Goal: Information Seeking & Learning: Learn about a topic

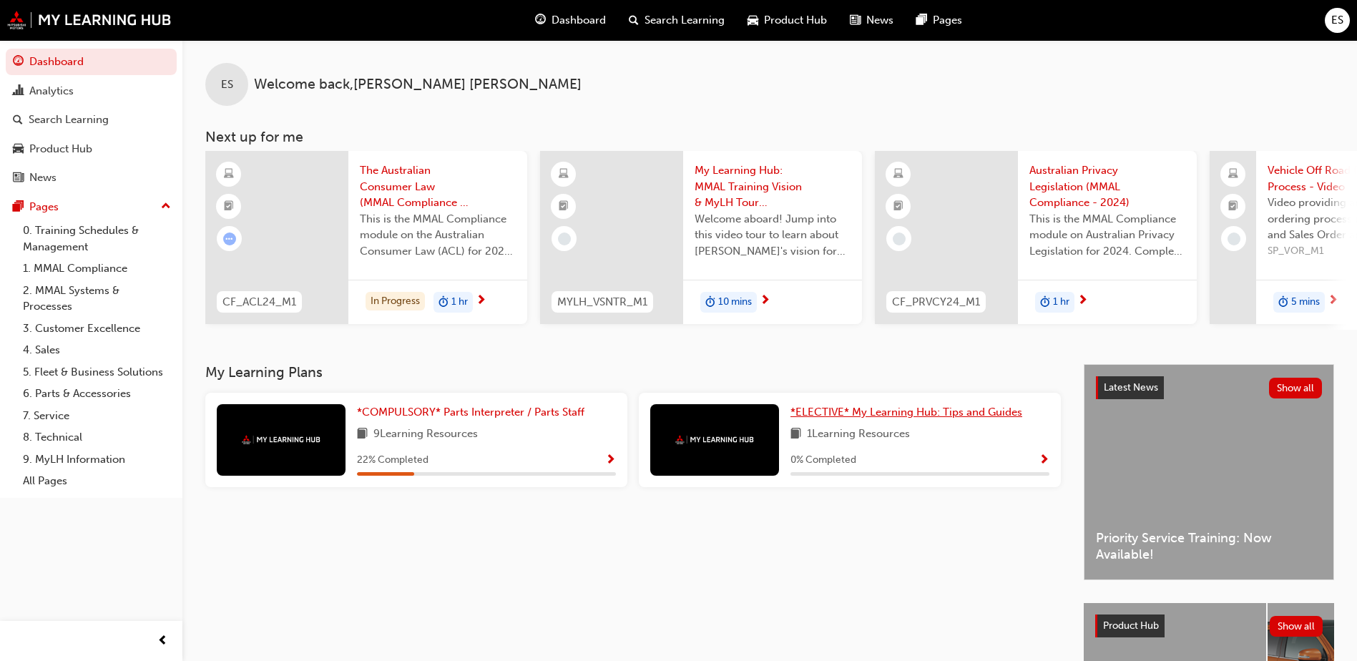
click at [895, 411] on link "*ELECTIVE* My Learning Hub: Tips and Guides" at bounding box center [910, 412] width 238 height 16
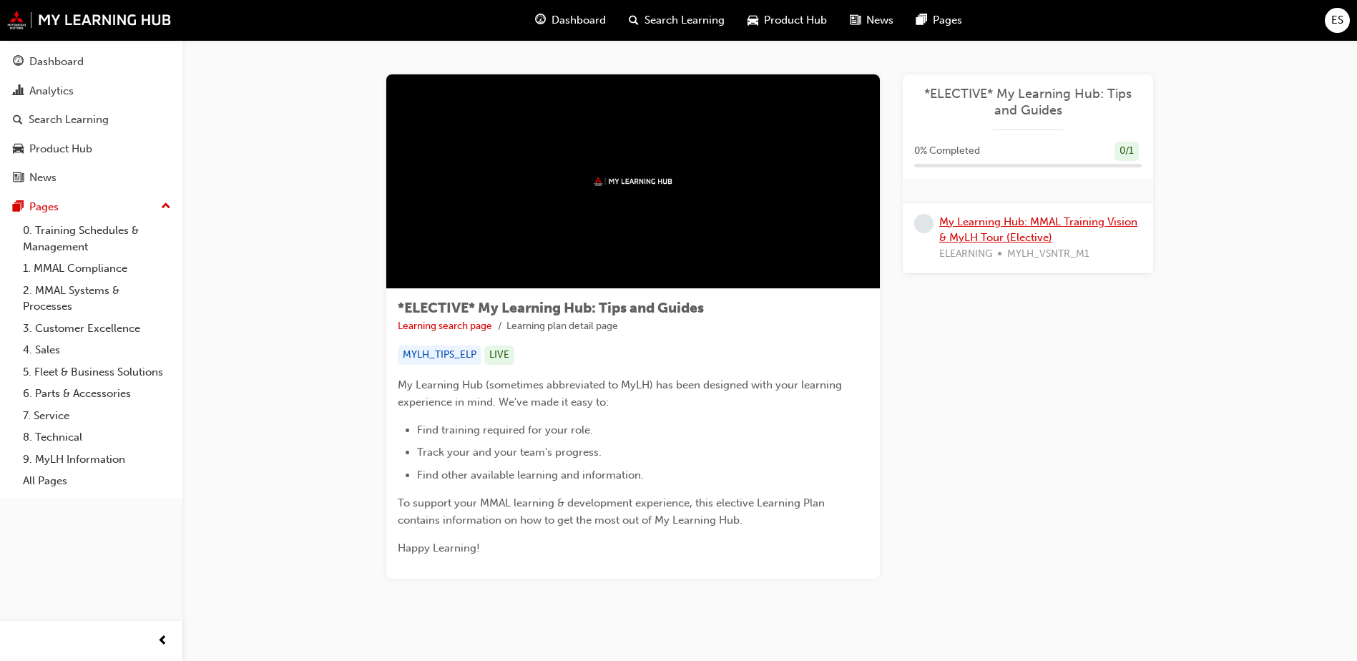
click at [1045, 235] on link "My Learning Hub: MMAL Training Vision & MyLH Tour (Elective)" at bounding box center [1038, 229] width 198 height 29
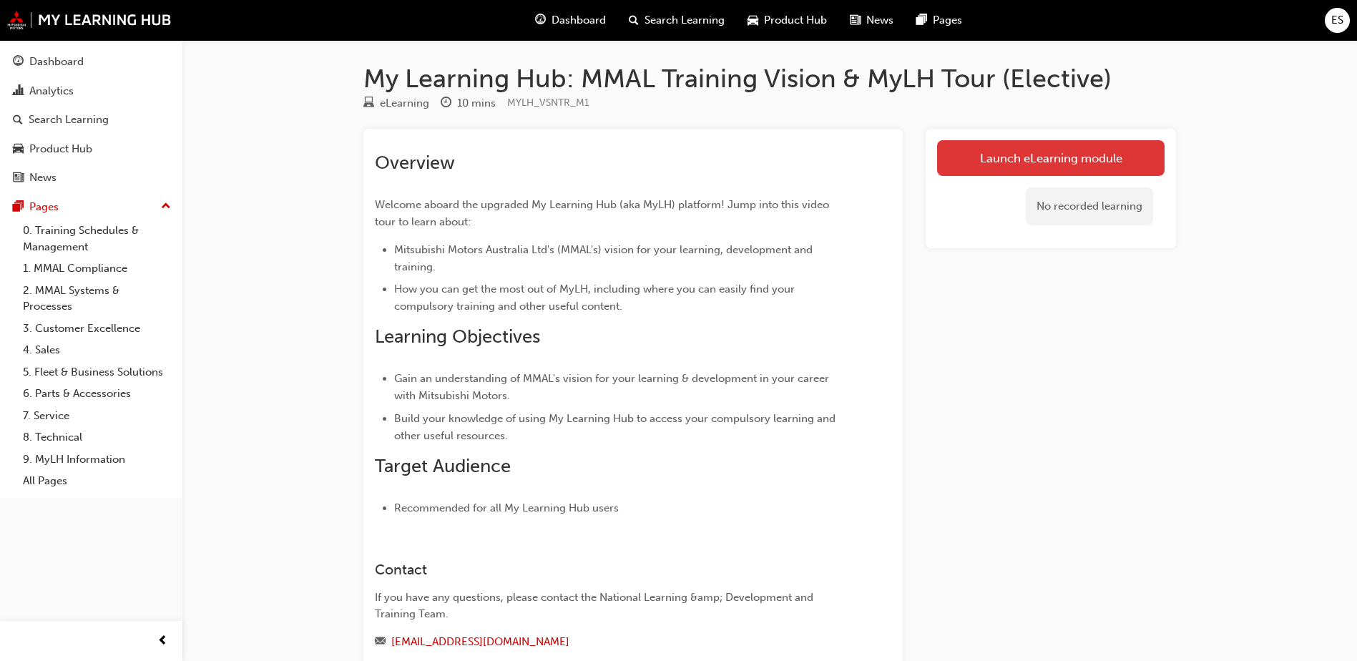
click at [1048, 149] on link "Launch eLearning module" at bounding box center [1051, 158] width 228 height 36
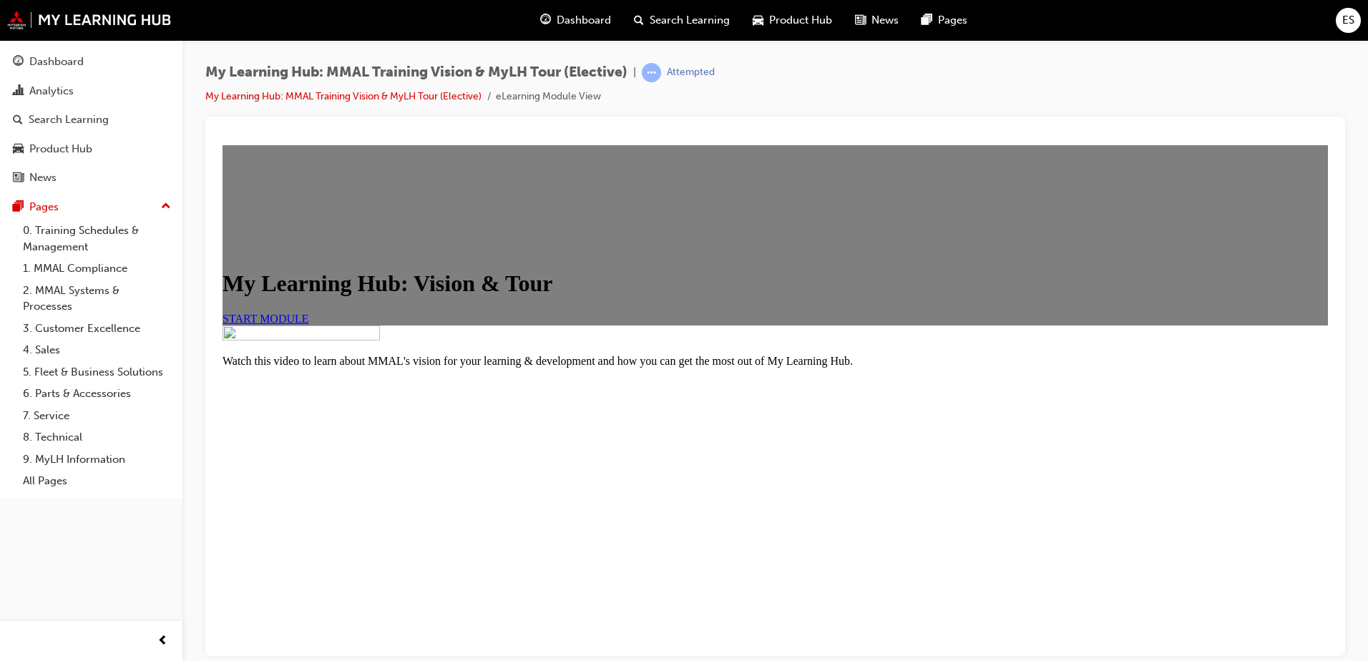
click at [353, 325] on div "My Learning Hub: Vision & Tour START MODULE" at bounding box center [775, 235] width 1105 height 180
click at [309, 312] on link "START MODULE" at bounding box center [266, 318] width 87 height 12
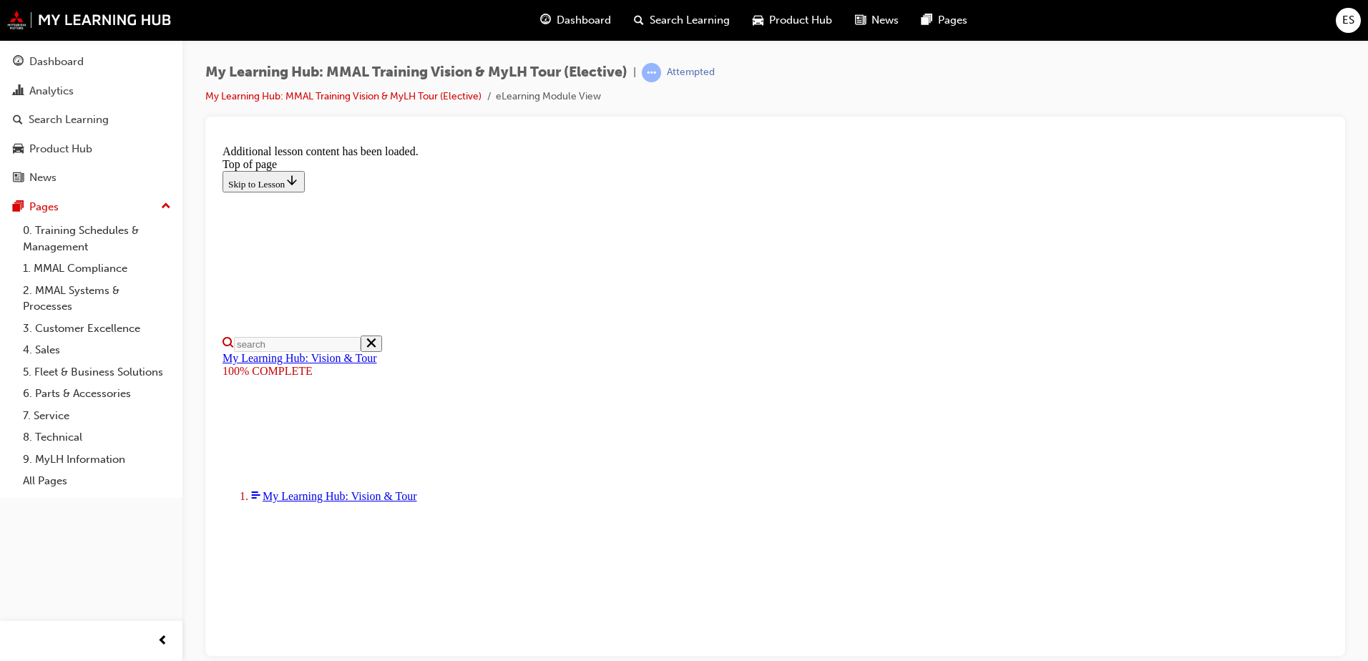
scroll to position [446, 0]
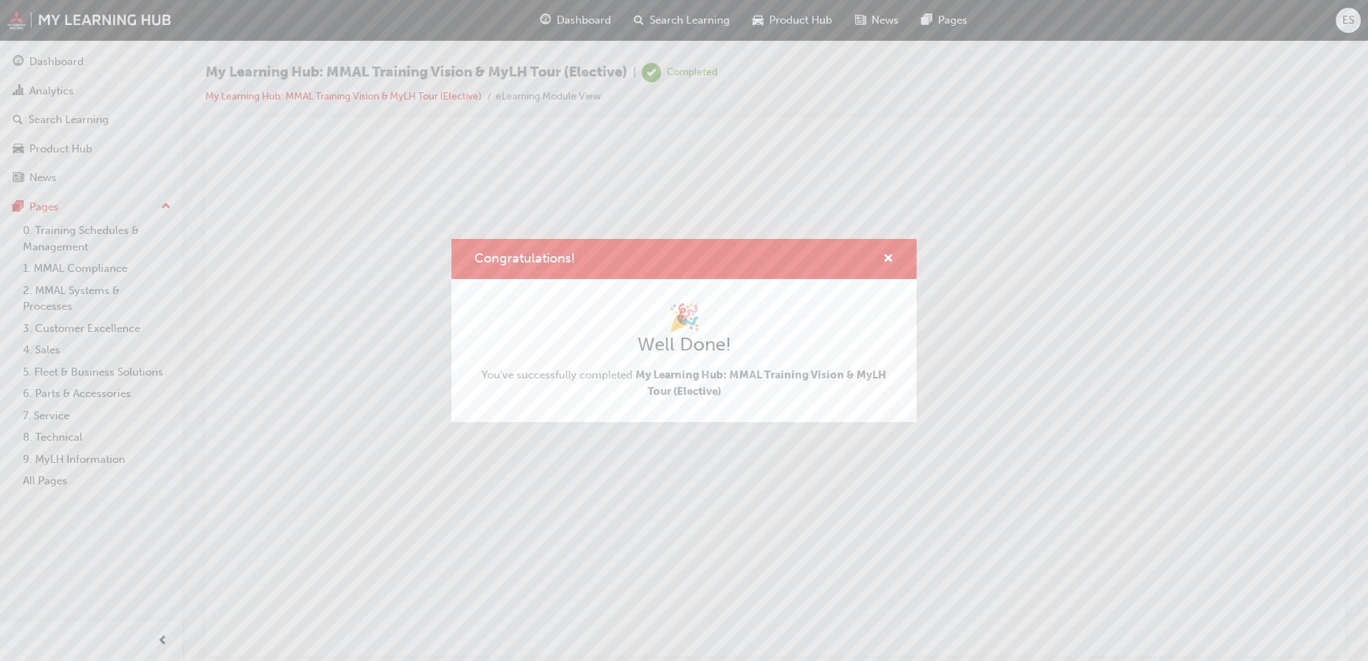
scroll to position [0, 0]
click at [894, 261] on div "Congratulations!" at bounding box center [683, 259] width 465 height 41
click at [892, 260] on span "cross-icon" at bounding box center [888, 259] width 11 height 13
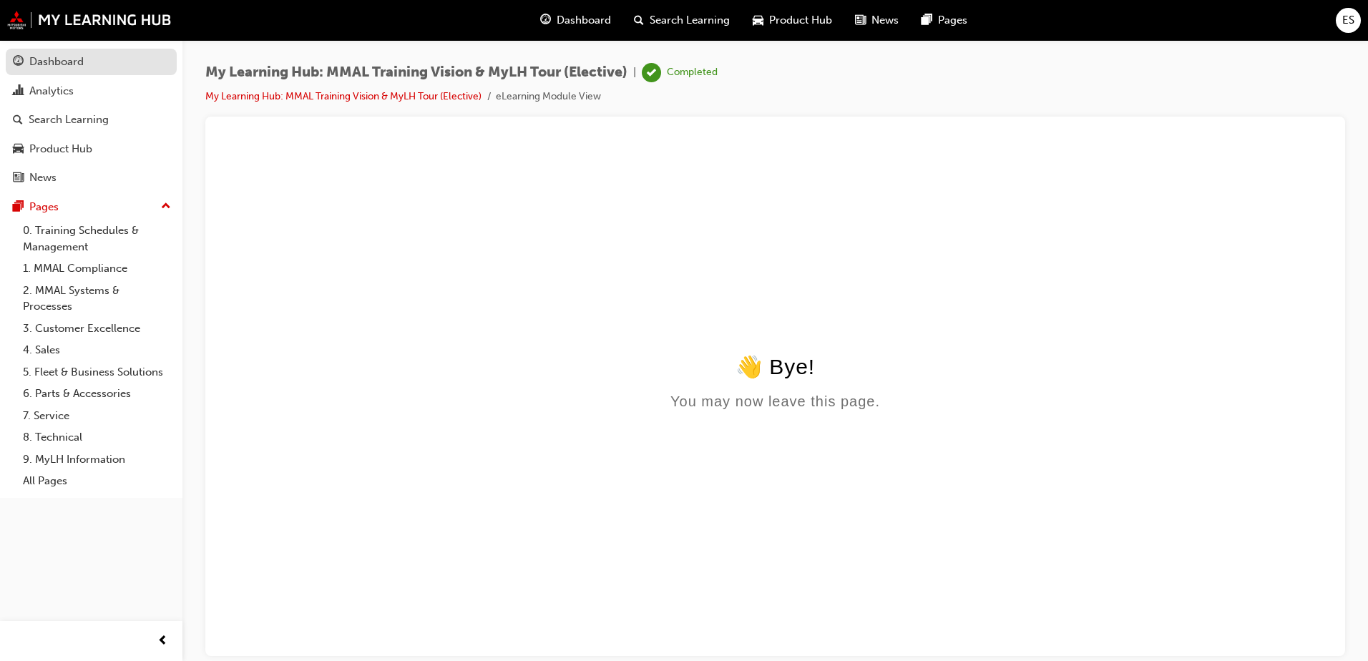
click at [64, 57] on div "Dashboard" at bounding box center [56, 62] width 54 height 16
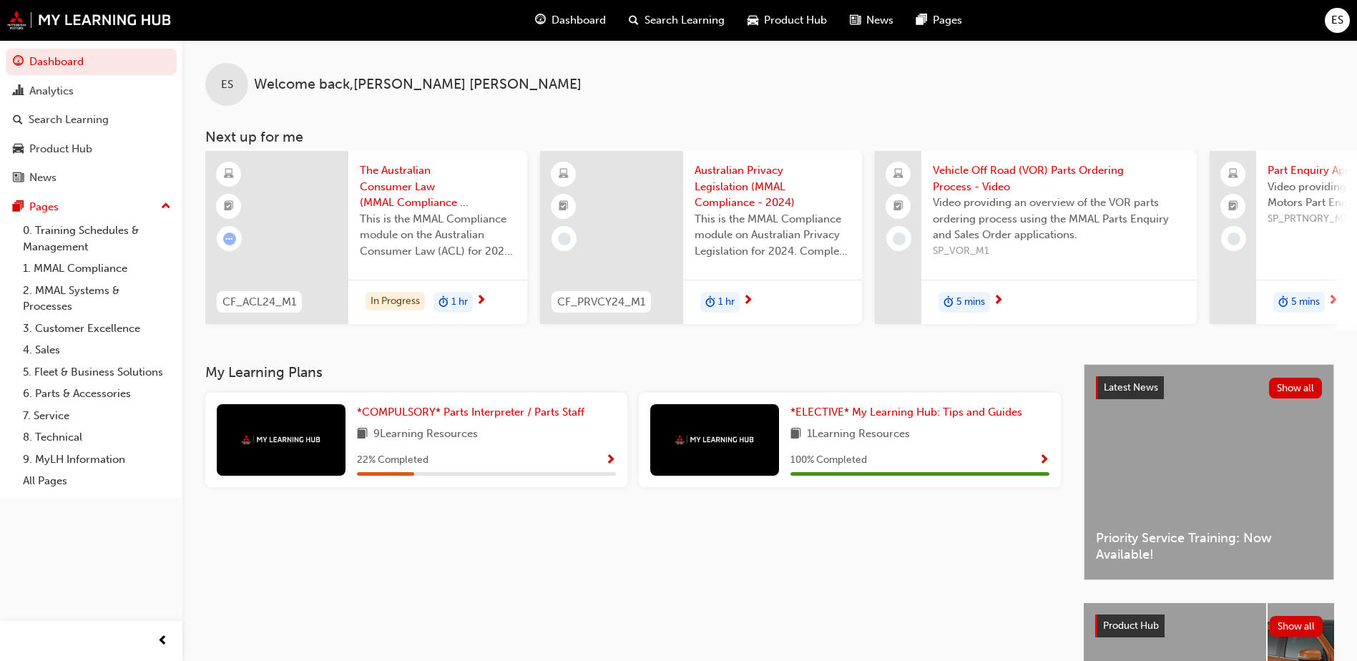
click at [264, 441] on img at bounding box center [281, 439] width 79 height 9
click at [1037, 179] on span "Vehicle Off Road (VOR) Parts Ordering Process - Video" at bounding box center [1059, 178] width 253 height 32
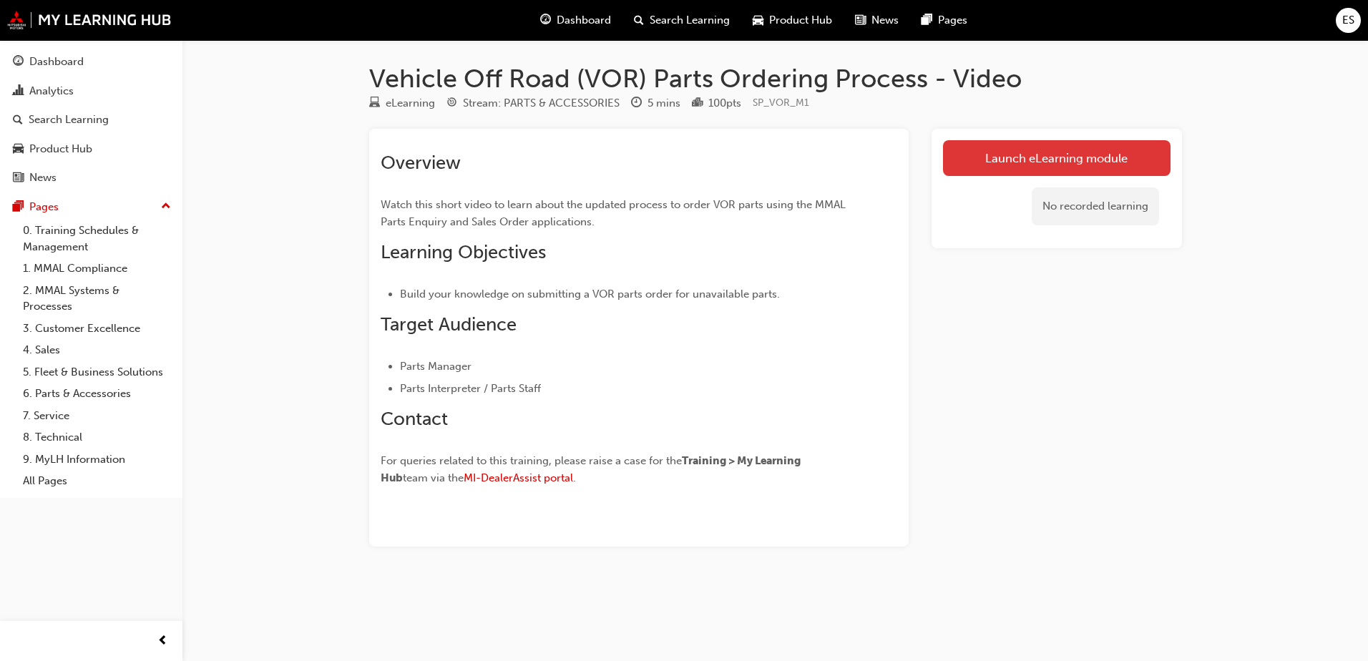
click at [1030, 149] on link "Launch eLearning module" at bounding box center [1057, 158] width 228 height 36
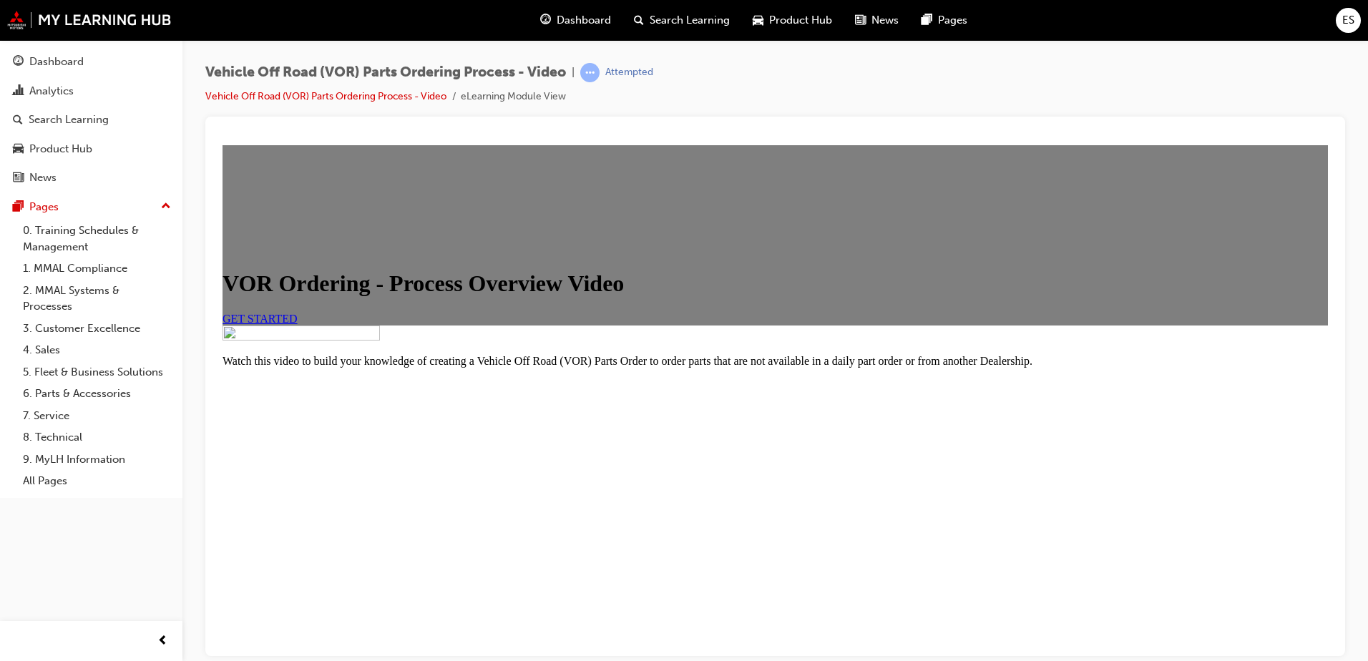
click at [298, 324] on link "GET STARTED" at bounding box center [260, 318] width 75 height 12
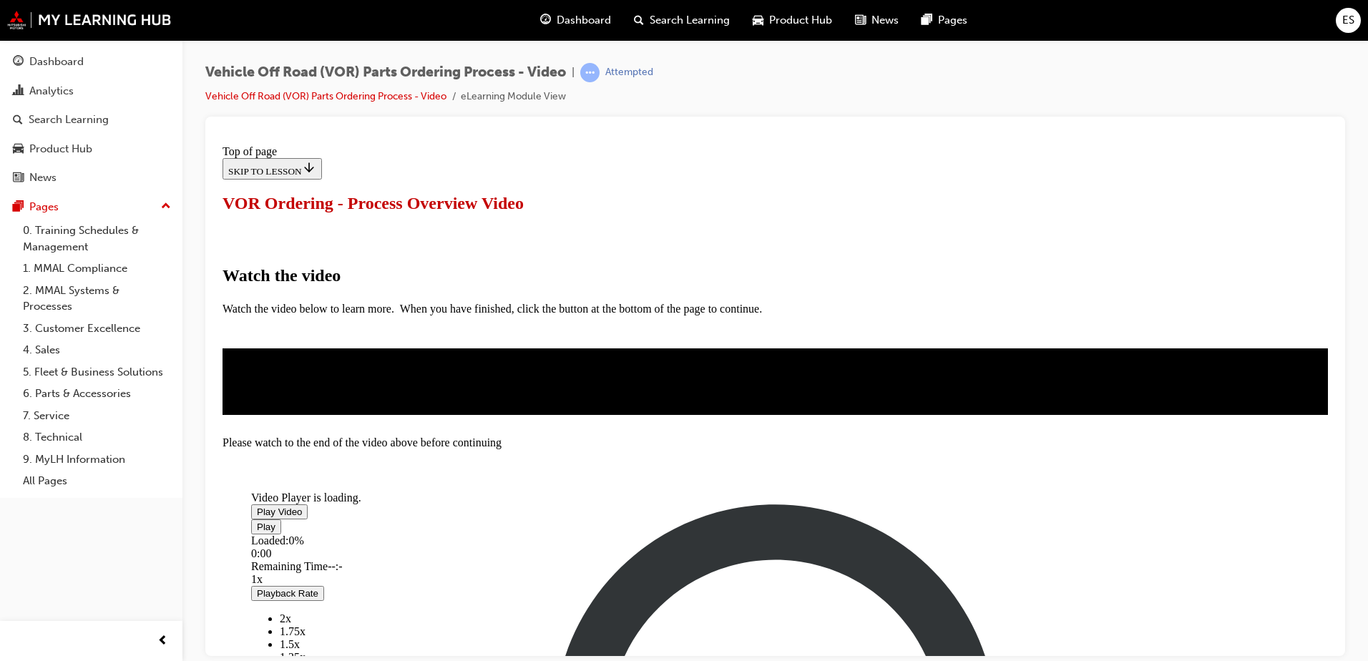
scroll to position [286, 0]
click at [257, 506] on span "Video player" at bounding box center [257, 511] width 0 height 11
click at [924, 552] on div "Loaded : 99.99% 4:10 4:10" at bounding box center [709, 553] width 916 height 39
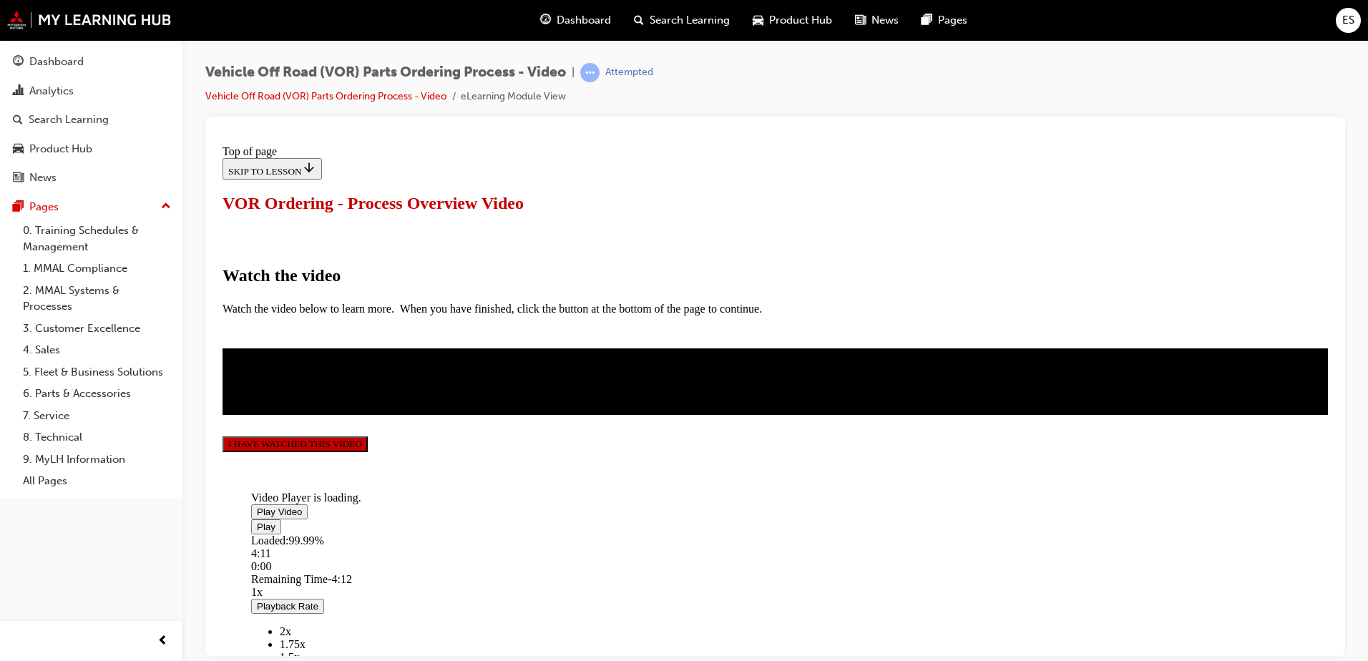
click at [368, 451] on button "I HAVE WATCHED THIS VIDEO" at bounding box center [295, 444] width 145 height 16
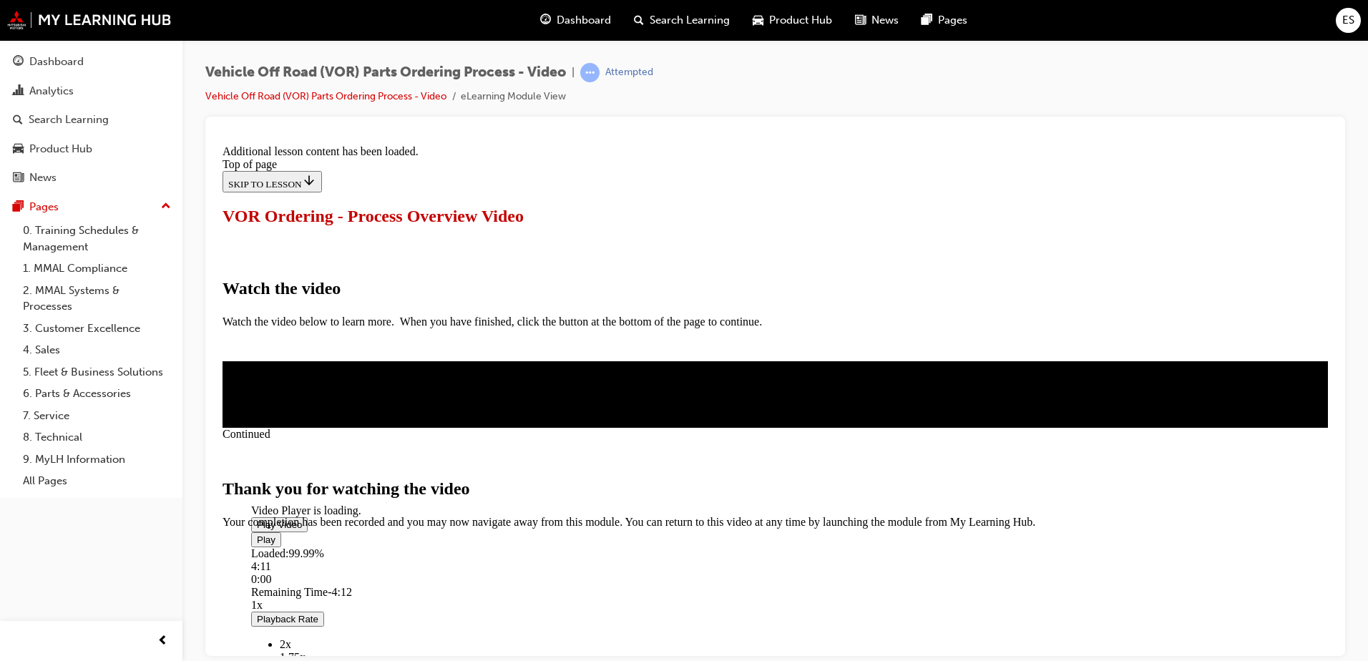
scroll to position [445, 0]
click at [311, 582] on span "CLOSE MODULE" at bounding box center [267, 588] width 88 height 12
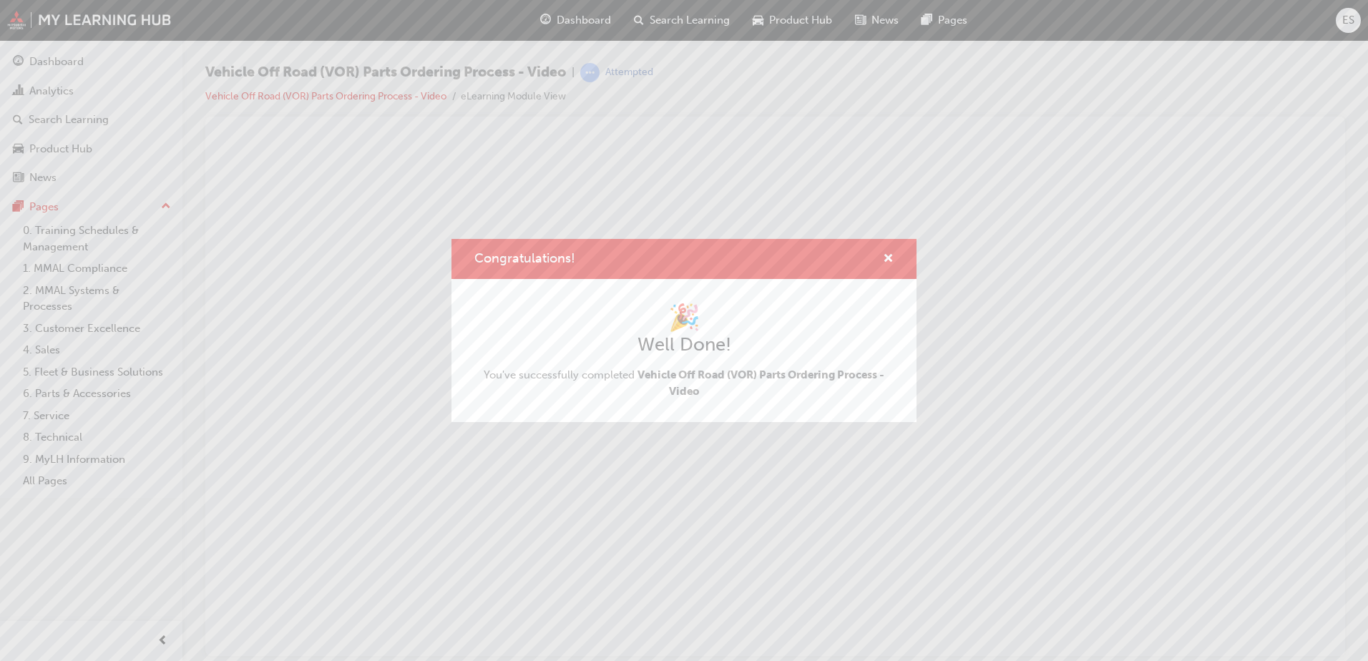
scroll to position [0, 0]
click at [887, 254] on span "cross-icon" at bounding box center [888, 259] width 11 height 13
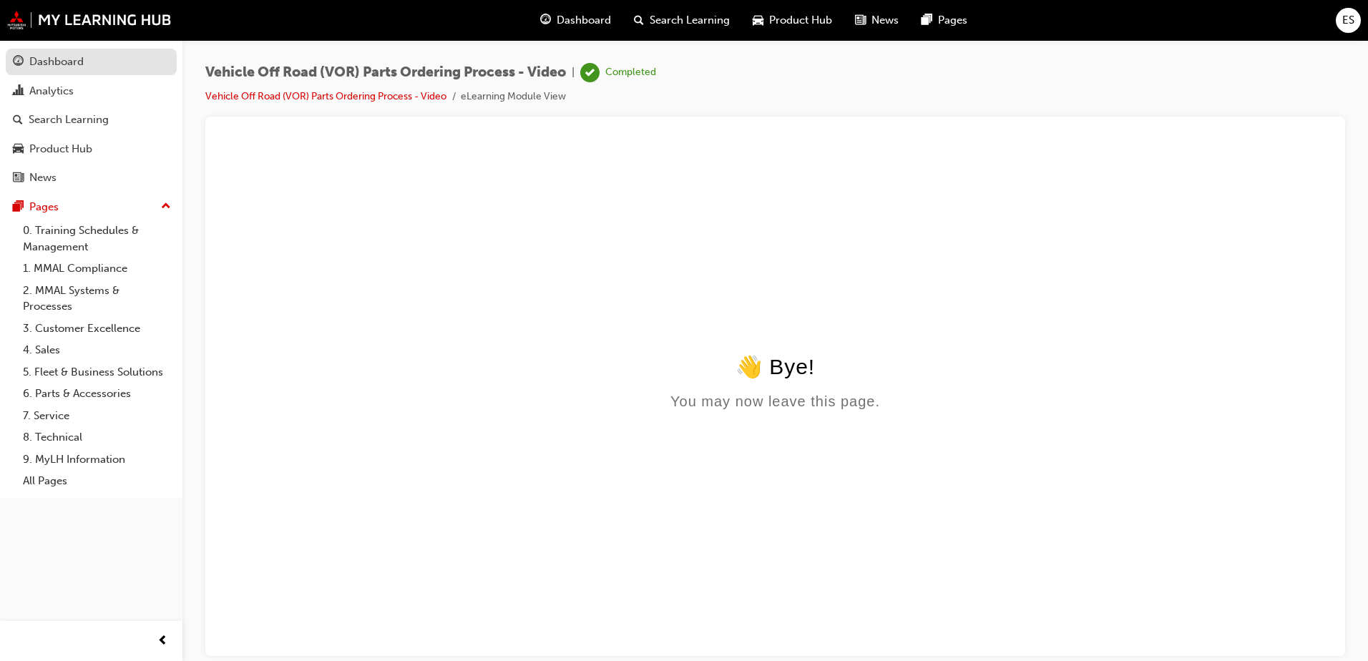
drag, startPoint x: 74, startPoint y: 75, endPoint x: 69, endPoint y: 61, distance: 15.2
click at [70, 63] on button "Dashboard Analytics Search Learning Product Hub News Pages" at bounding box center [91, 120] width 171 height 148
click at [69, 61] on div "Dashboard" at bounding box center [56, 62] width 54 height 16
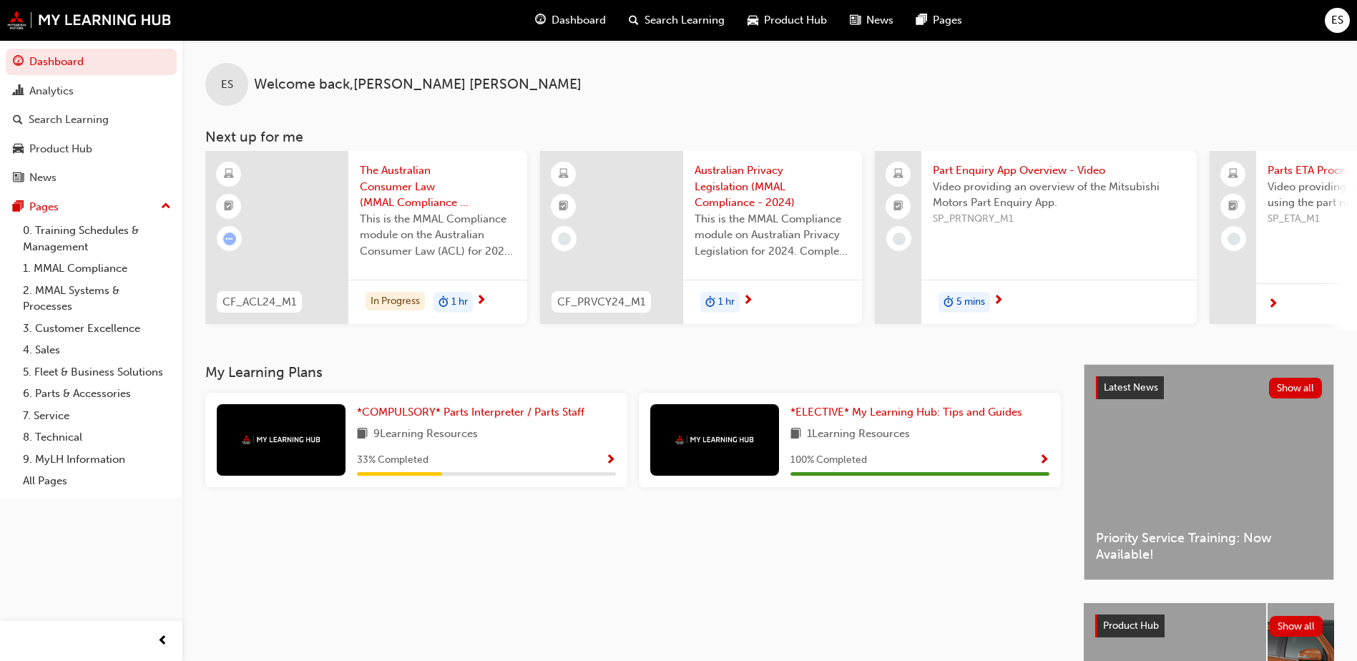
click at [1005, 230] on div "Video providing an overview of the Mitsubishi Motors Part Enquiry App. SP_PRTNQ…" at bounding box center [1059, 207] width 253 height 57
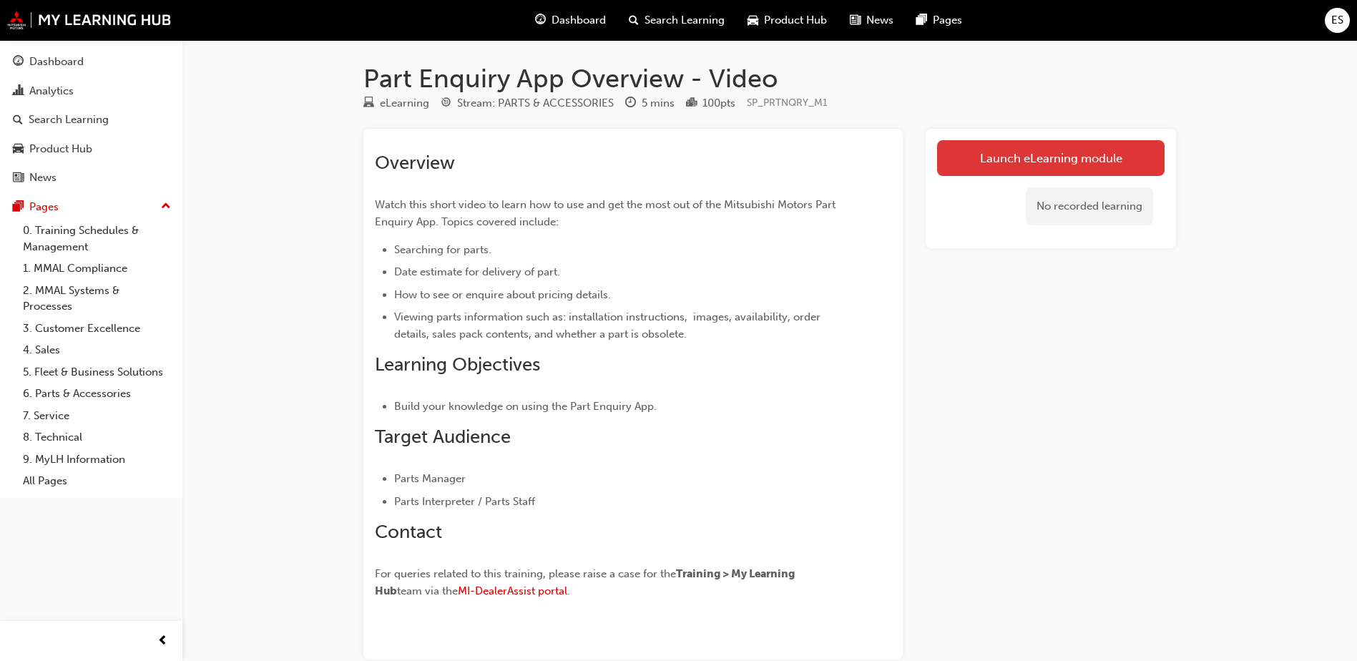
click at [963, 167] on link "Launch eLearning module" at bounding box center [1051, 158] width 228 height 36
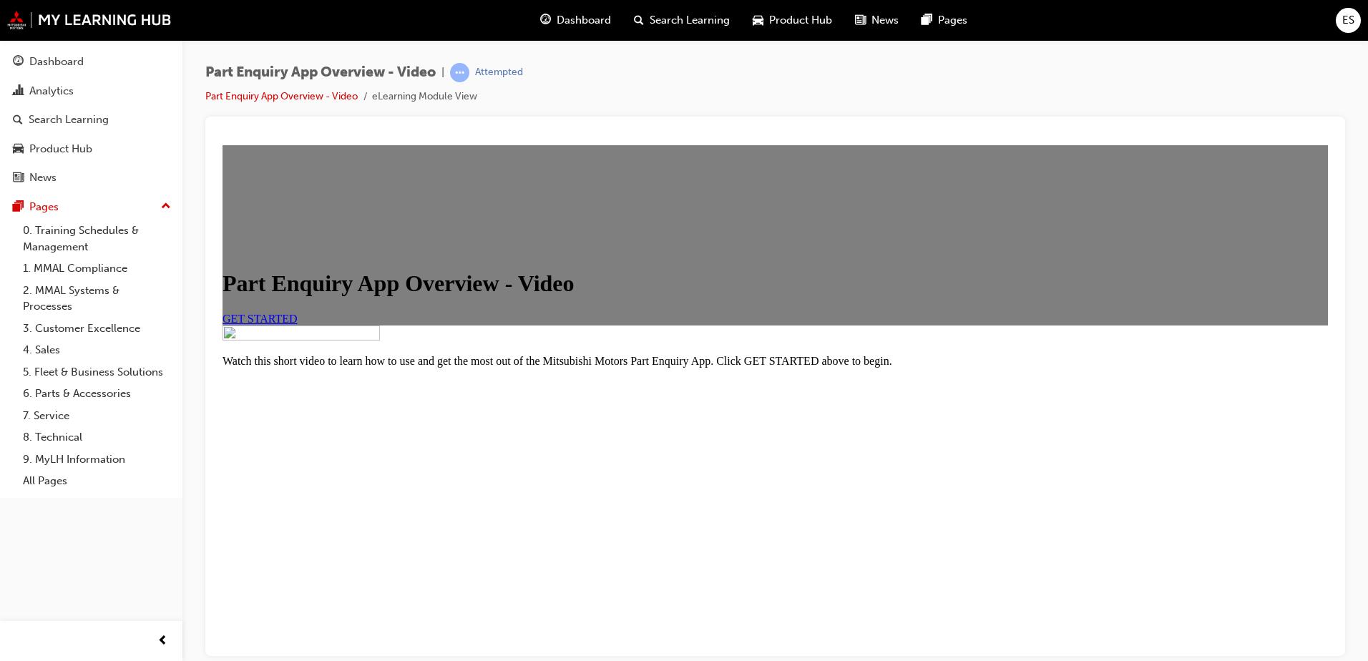
click at [298, 324] on span "GET STARTED" at bounding box center [260, 318] width 75 height 12
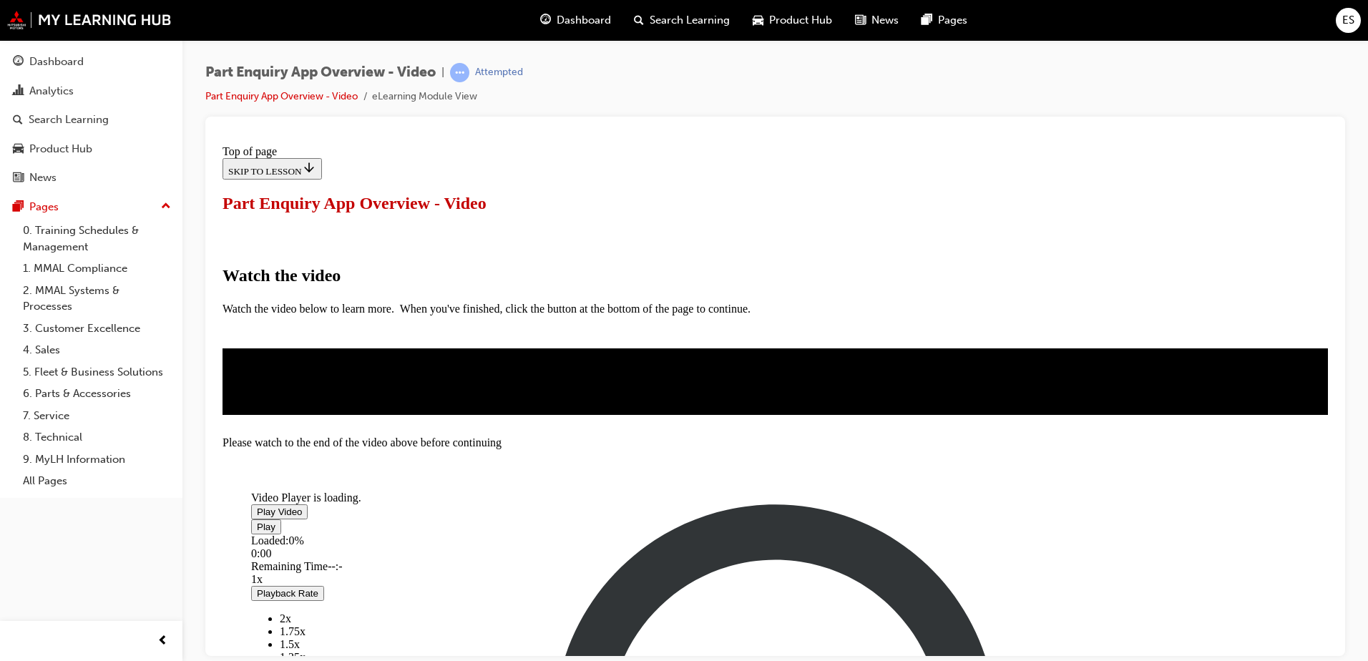
click at [257, 506] on span "Video player" at bounding box center [257, 511] width 0 height 11
click at [926, 534] on div "Loaded : 2.76% 5:38 0:00" at bounding box center [709, 553] width 916 height 39
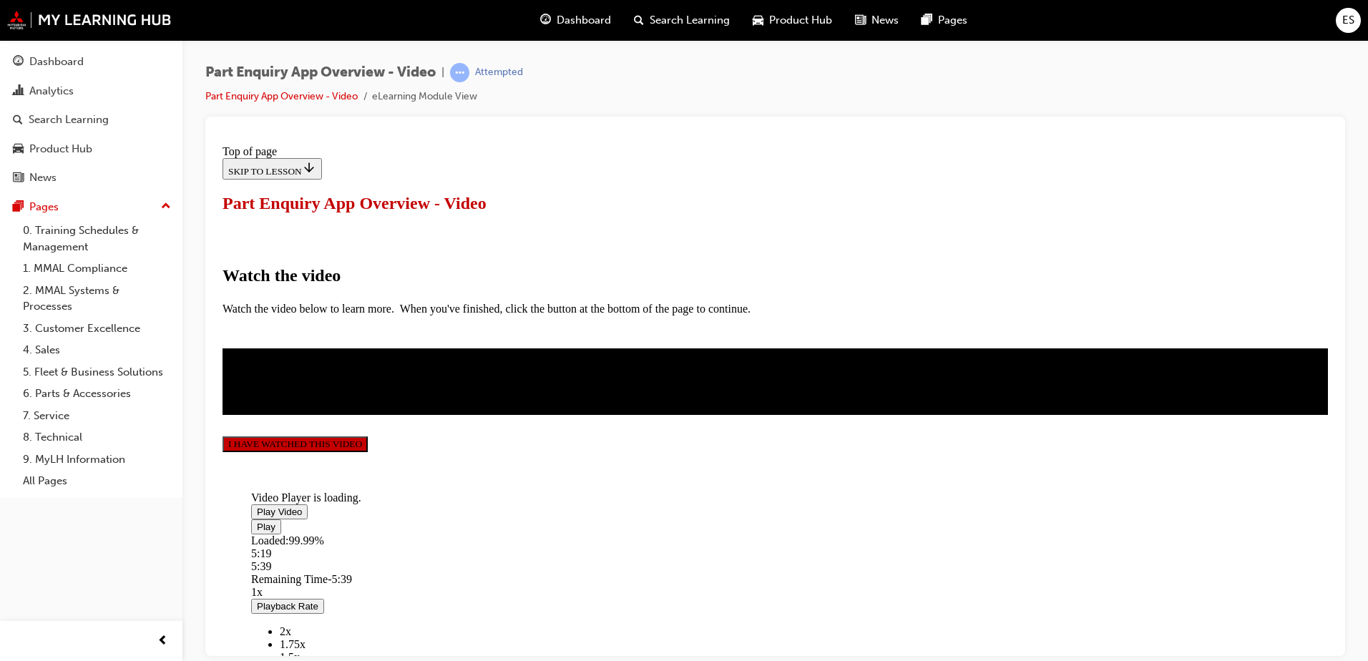
click at [368, 451] on button "I HAVE WATCHED THIS VIDEO" at bounding box center [295, 444] width 145 height 16
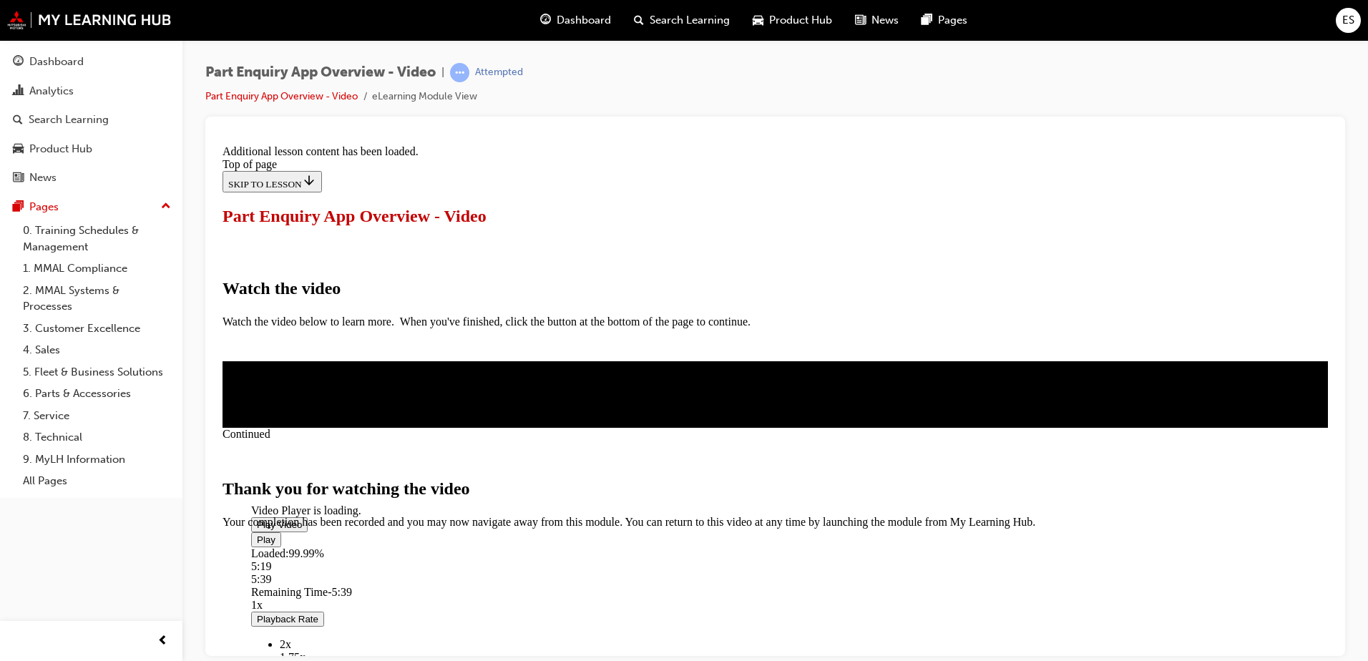
scroll to position [445, 0]
click at [92, 64] on div "Dashboard" at bounding box center [91, 62] width 157 height 18
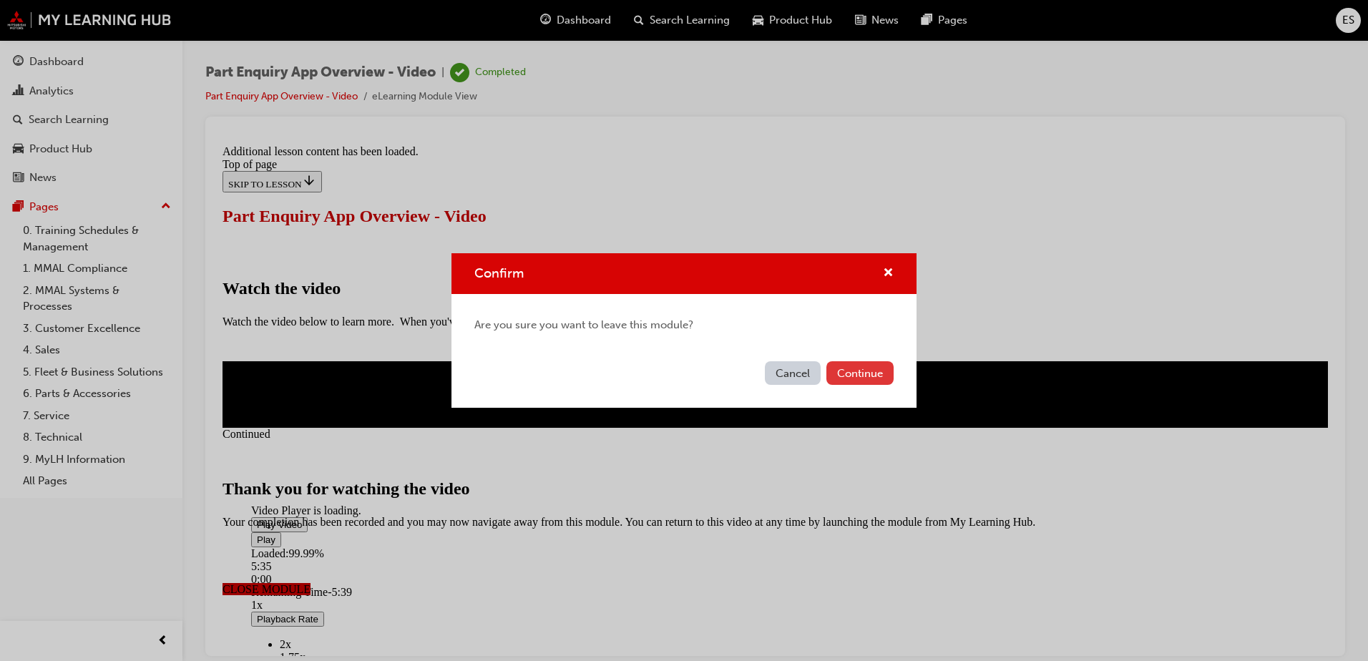
click at [863, 368] on button "Continue" at bounding box center [859, 373] width 67 height 24
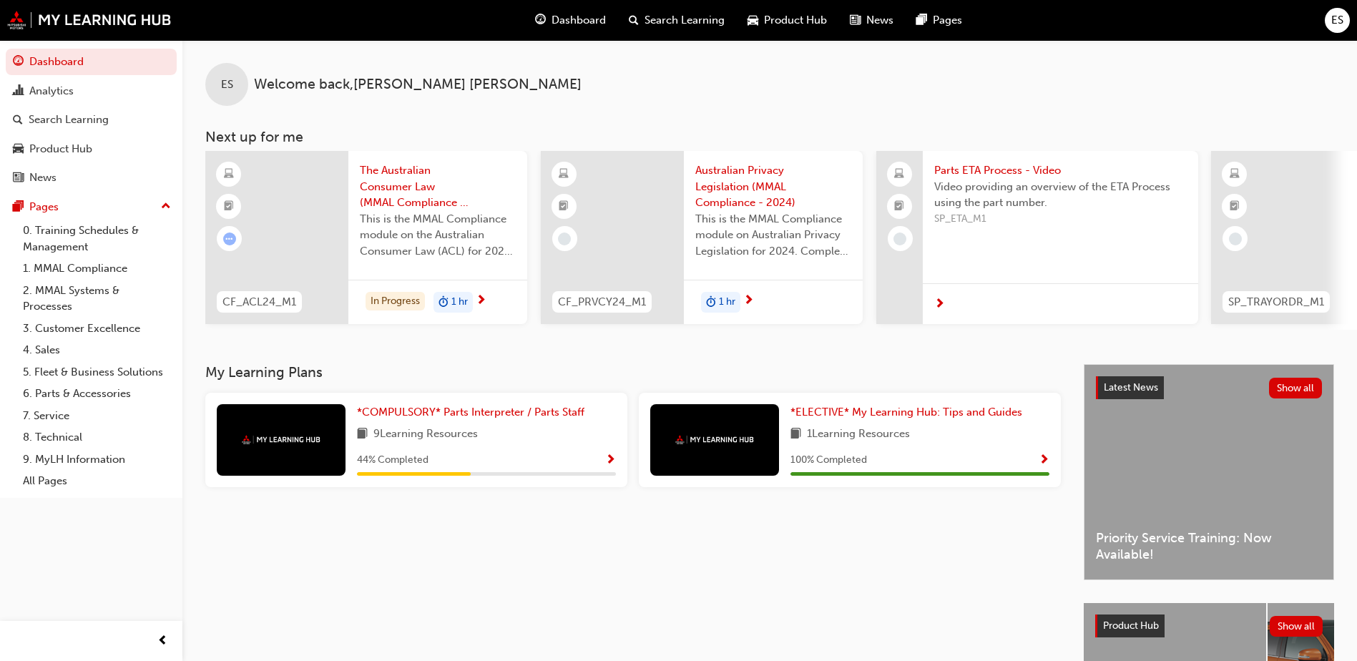
click at [1070, 215] on span "SP_ETA_M1" at bounding box center [1060, 219] width 253 height 16
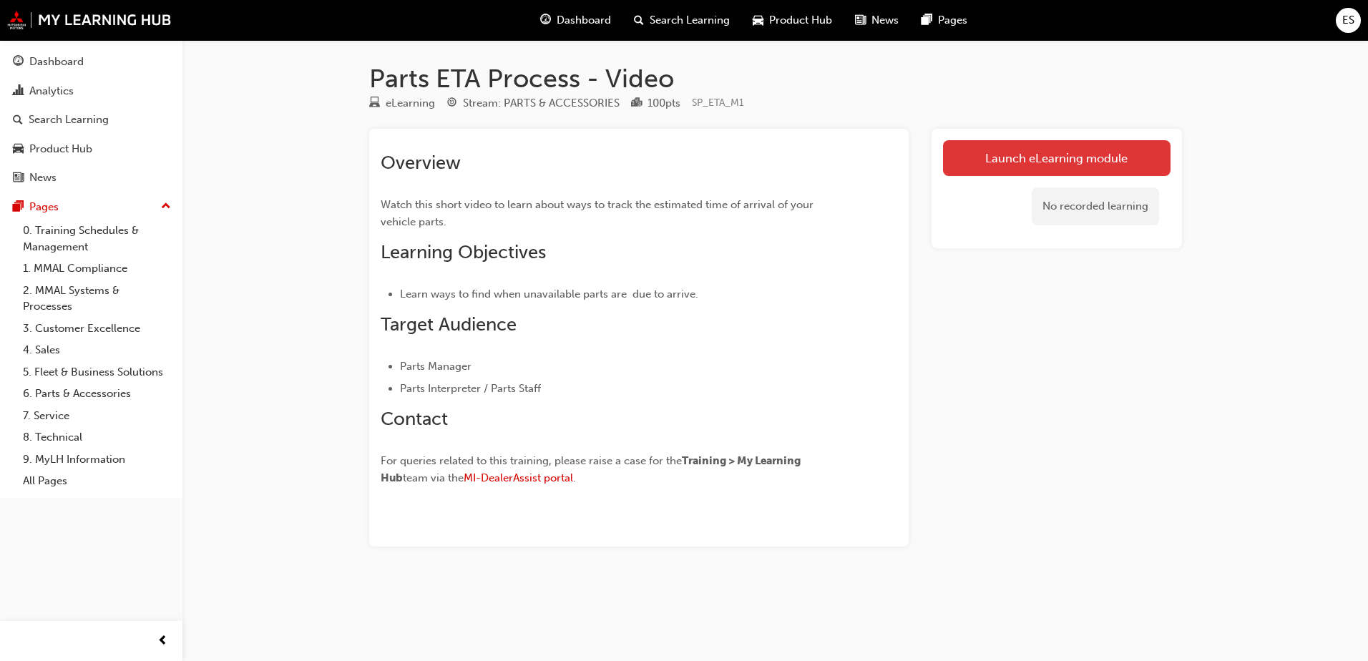
click at [1080, 150] on link "Launch eLearning module" at bounding box center [1057, 158] width 228 height 36
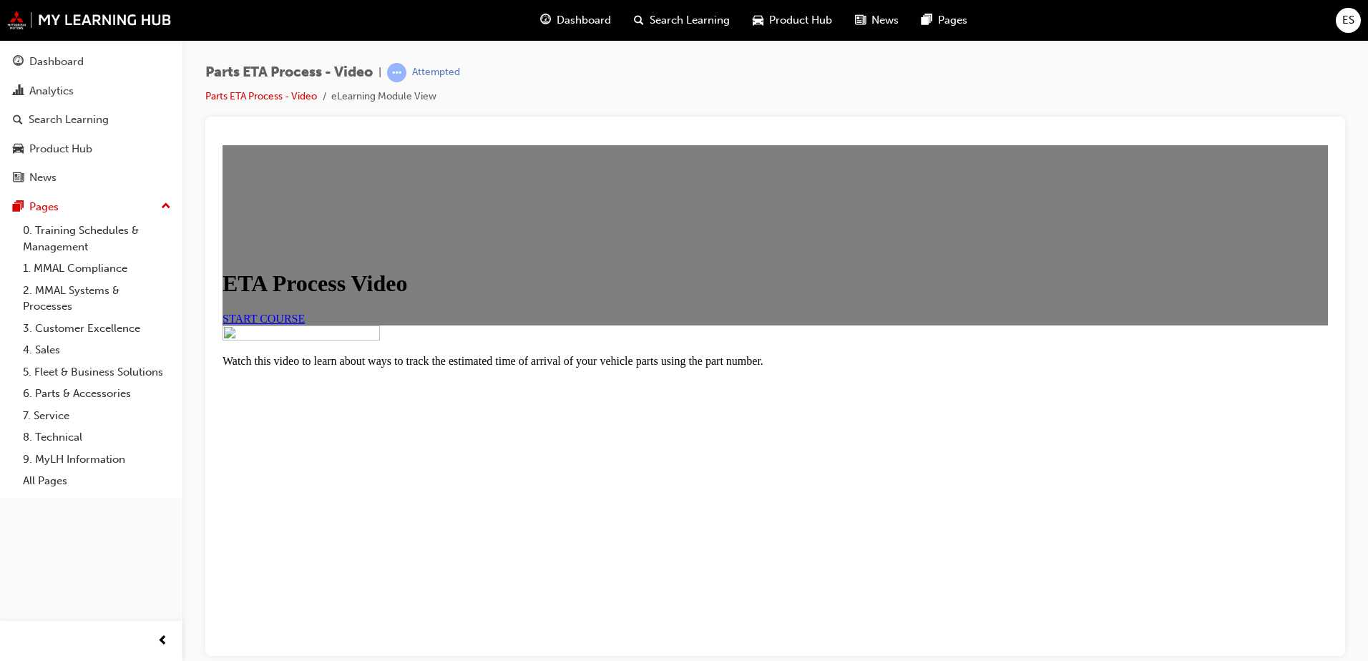
scroll to position [101, 0]
click at [305, 312] on span "START COURSE" at bounding box center [264, 318] width 82 height 12
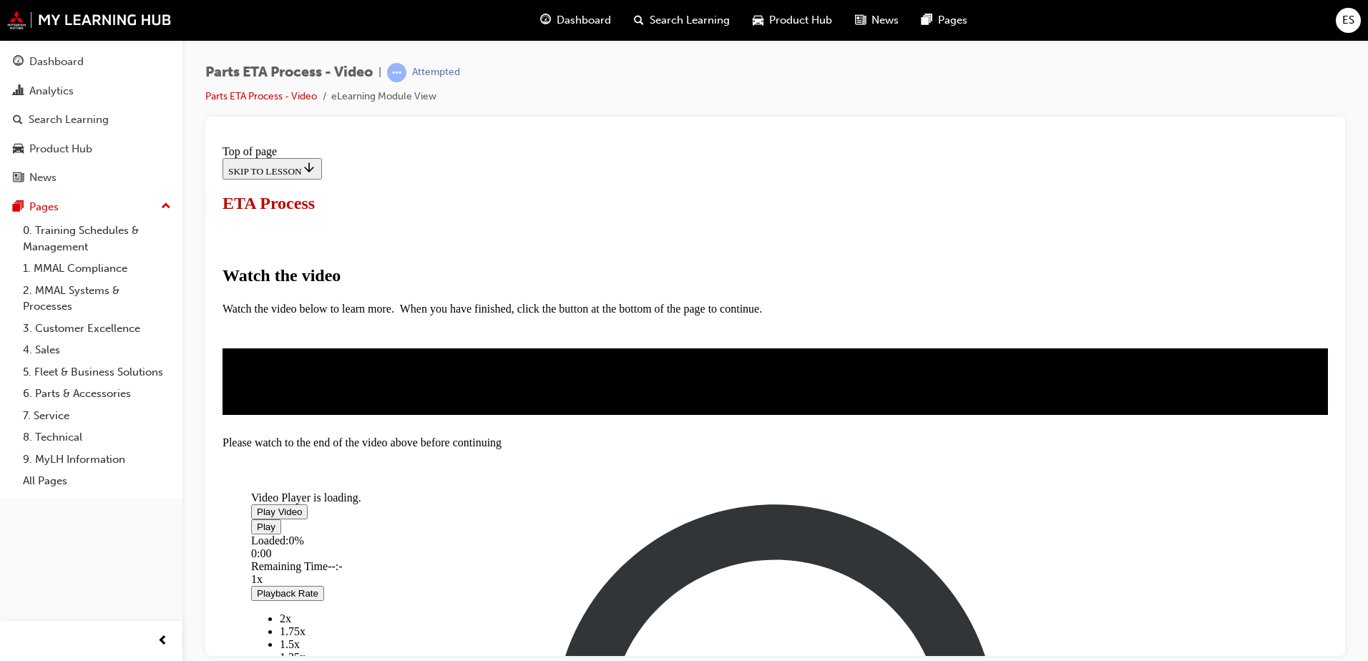
scroll to position [143, 0]
click at [257, 506] on span "Video player" at bounding box center [257, 511] width 0 height 11
click at [257, 532] on span "Video player" at bounding box center [257, 526] width 0 height 11
click at [1062, 91] on div "Parts ETA Process - Video | Attempted Parts ETA Process - Video eLearning Modul…" at bounding box center [775, 90] width 1140 height 54
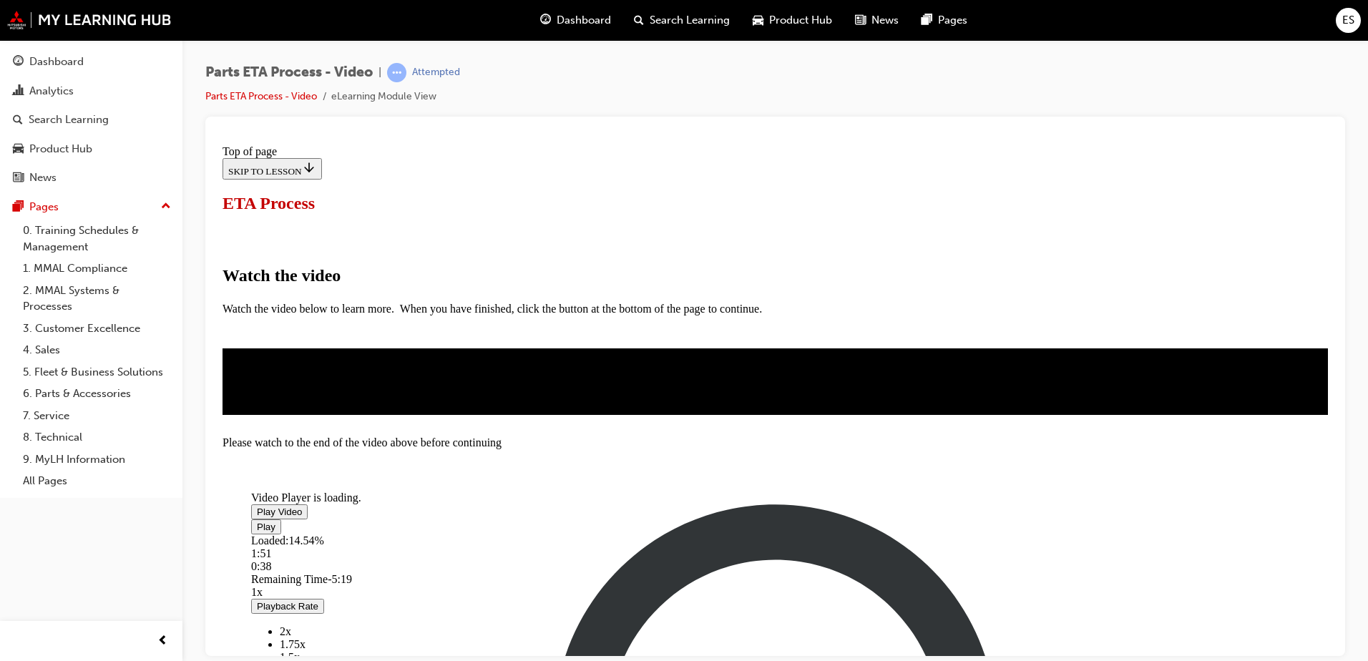
click at [257, 506] on span "Video player" at bounding box center [257, 511] width 0 height 11
click at [521, 547] on div "1:05" at bounding box center [709, 553] width 916 height 13
click at [551, 534] on div "Loaded : 28.48% 1:26 1:26" at bounding box center [709, 553] width 916 height 39
click at [600, 534] on div "Loaded : 31.23% 2:01 1:36" at bounding box center [709, 553] width 916 height 39
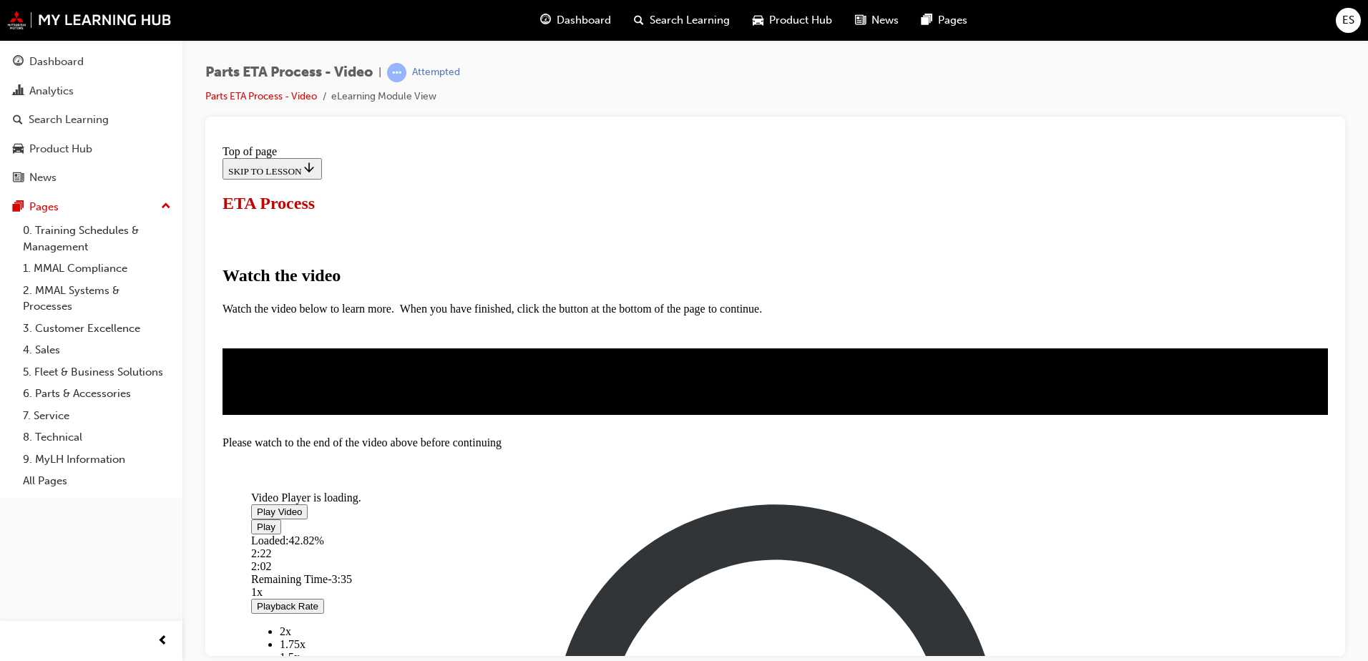
click at [629, 534] on div "Loaded : 42.82% 2:22 2:02" at bounding box center [709, 553] width 916 height 39
click at [665, 534] on div "Loaded : 49.69% 2:48 2:24" at bounding box center [709, 553] width 916 height 39
click at [700, 534] on div "Loaded : 50.87% 3:14 2:52" at bounding box center [709, 553] width 916 height 39
click at [717, 534] on div "Loaded : 58.73% 3:26 3:14" at bounding box center [709, 553] width 916 height 39
click at [748, 534] on div "Loaded : 64.62% 3:48 3:48" at bounding box center [709, 553] width 916 height 39
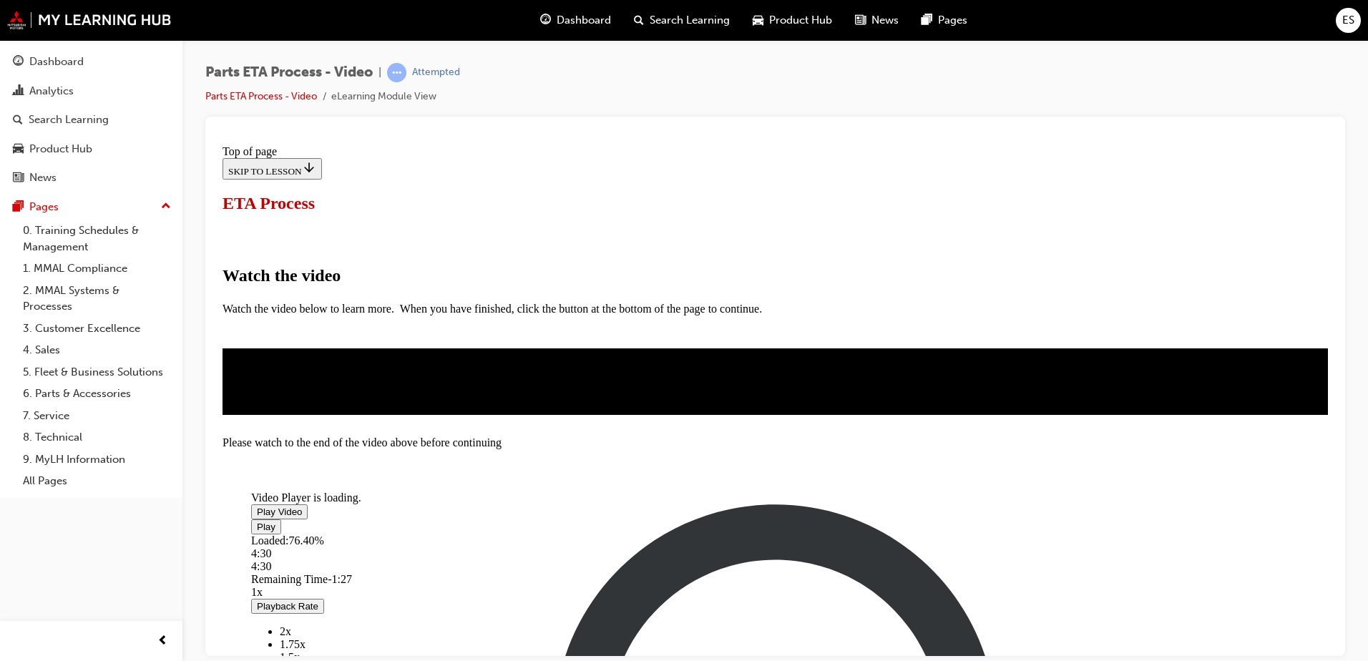
click at [807, 534] on div "Loaded : 76.40% 4:30 4:30" at bounding box center [709, 553] width 916 height 39
click at [924, 534] on div "Loaded : 81.37% 5:55 4:49" at bounding box center [709, 553] width 916 height 39
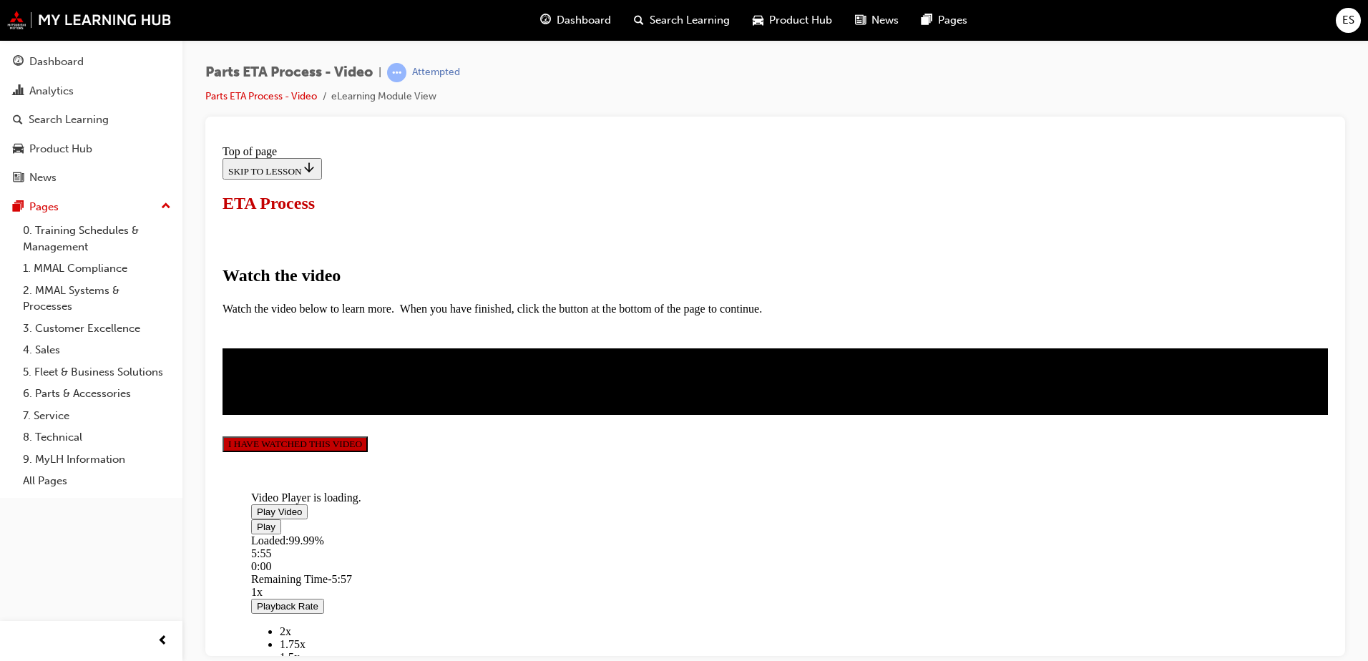
click at [368, 451] on button "I HAVE WATCHED THIS VIDEO" at bounding box center [295, 444] width 145 height 16
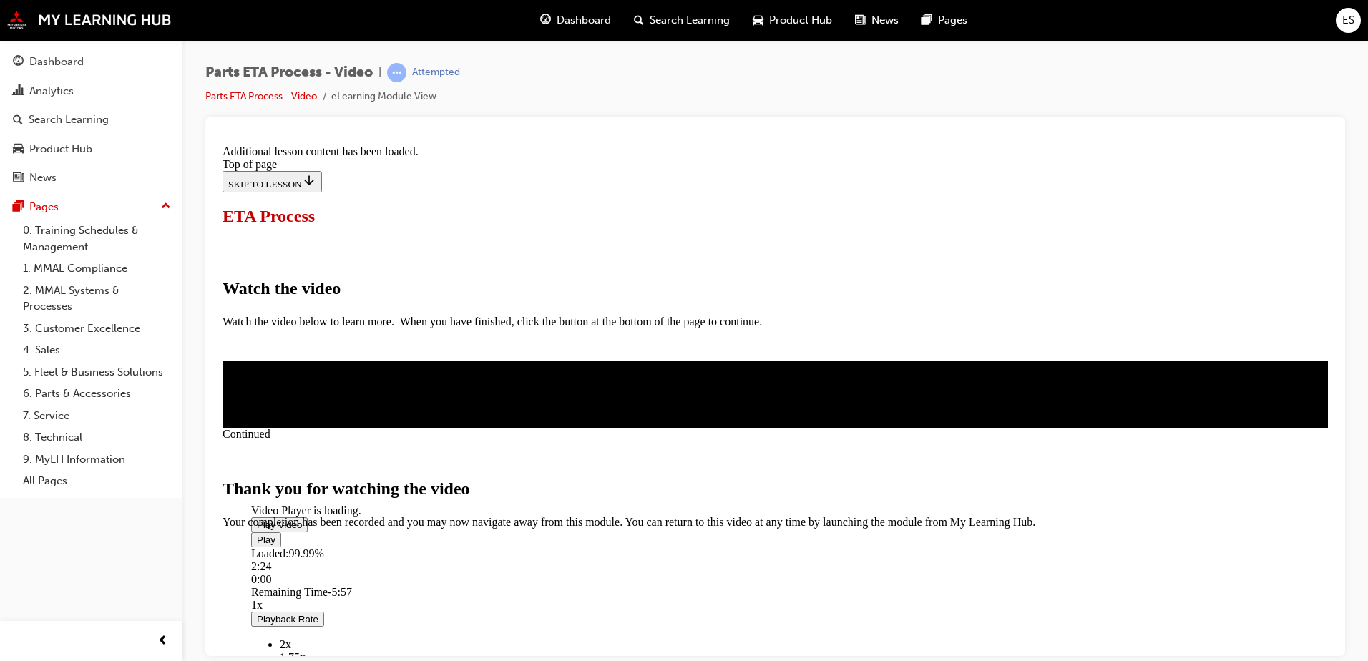
scroll to position [445, 0]
click at [22, 64] on span "guage-icon" at bounding box center [18, 62] width 11 height 13
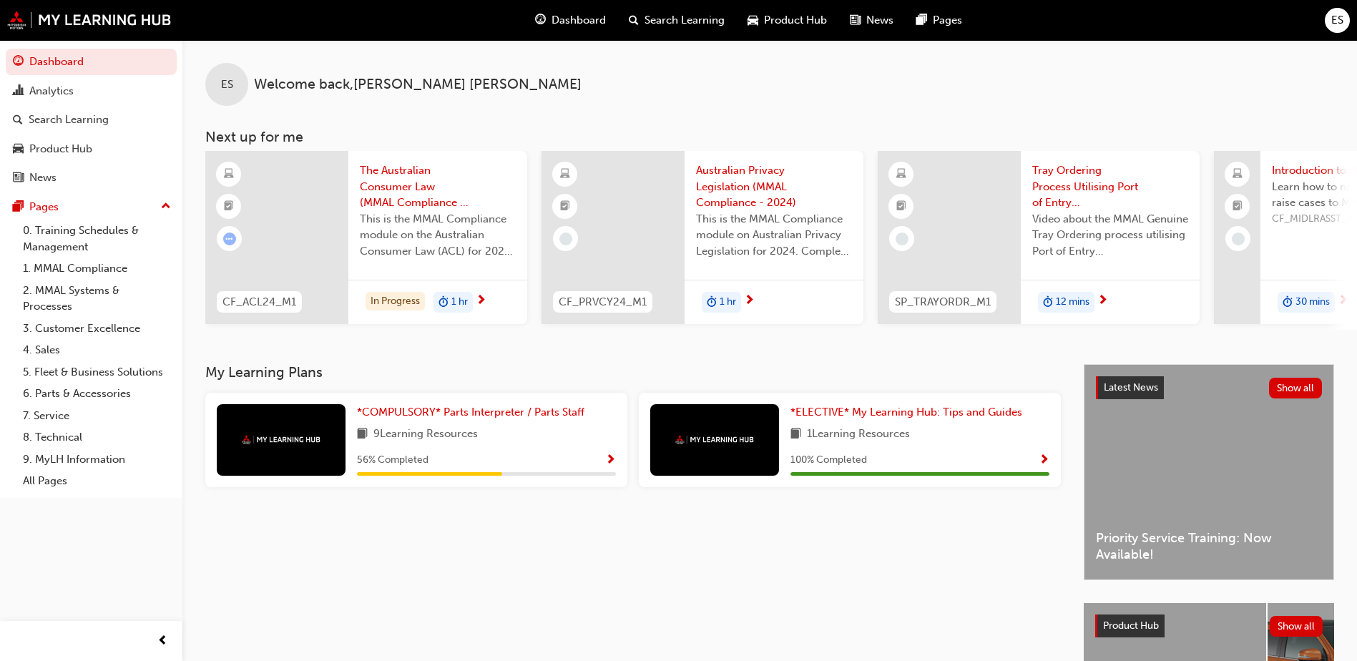
click at [1154, 278] on div "Tray Ordering Process Utilising Port of Entry ([PERSON_NAME]) - Video Video abo…" at bounding box center [1110, 215] width 179 height 129
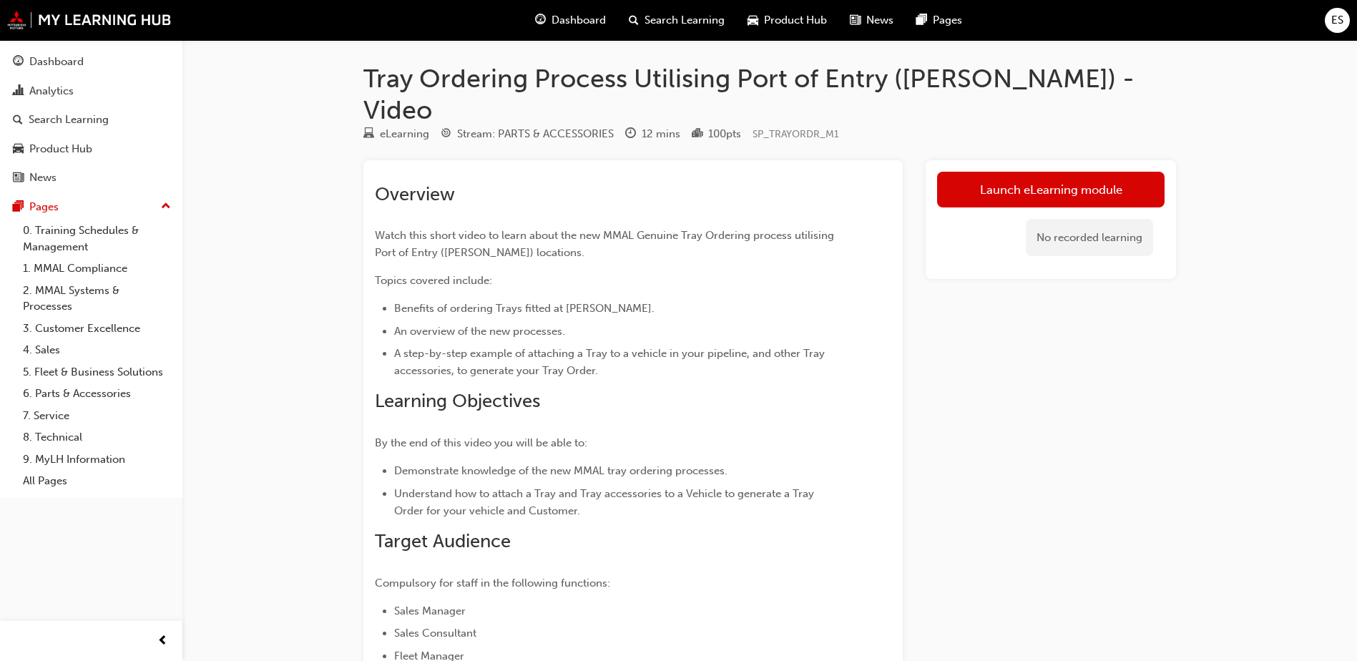
click at [1020, 172] on link "Launch eLearning module" at bounding box center [1051, 190] width 228 height 36
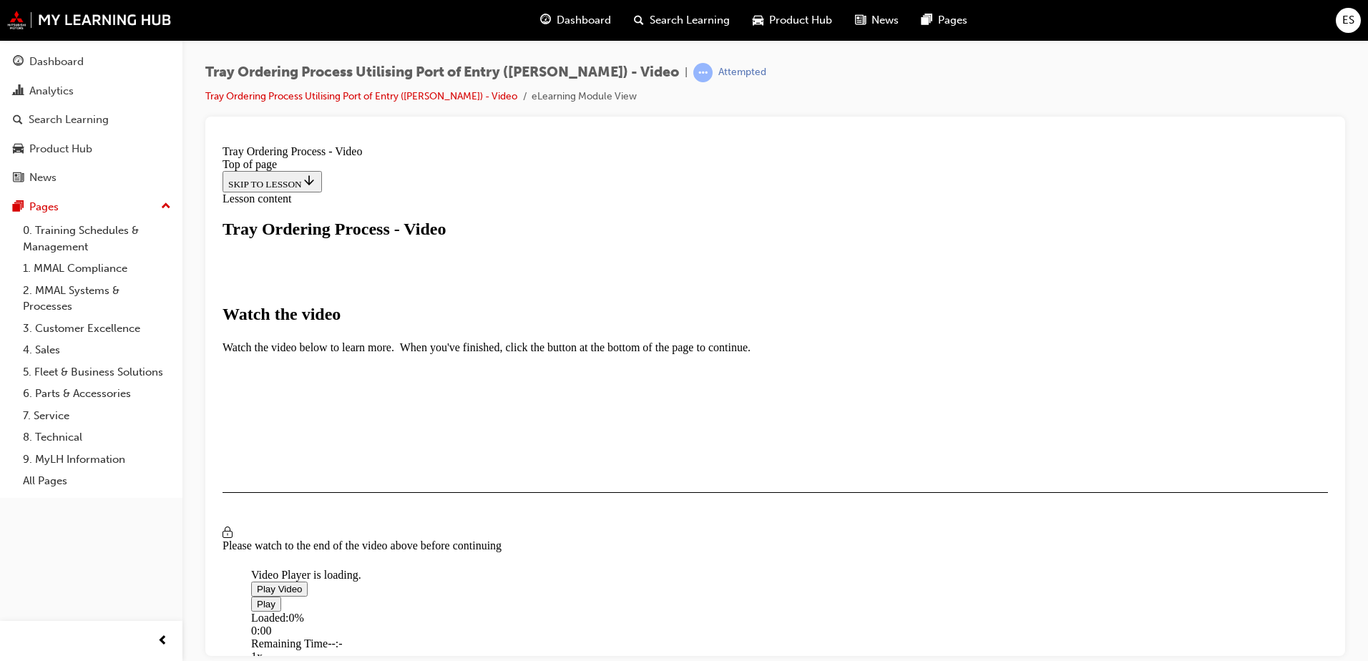
scroll to position [329, 0]
click at [257, 583] on span "Video player" at bounding box center [257, 588] width 0 height 11
click at [919, 611] on div "Loaded : 2.68% 11:30 00:01" at bounding box center [930, 630] width 1358 height 39
click at [902, 611] on div "Loaded : 99.70% 10:58 10:57" at bounding box center [930, 630] width 1358 height 39
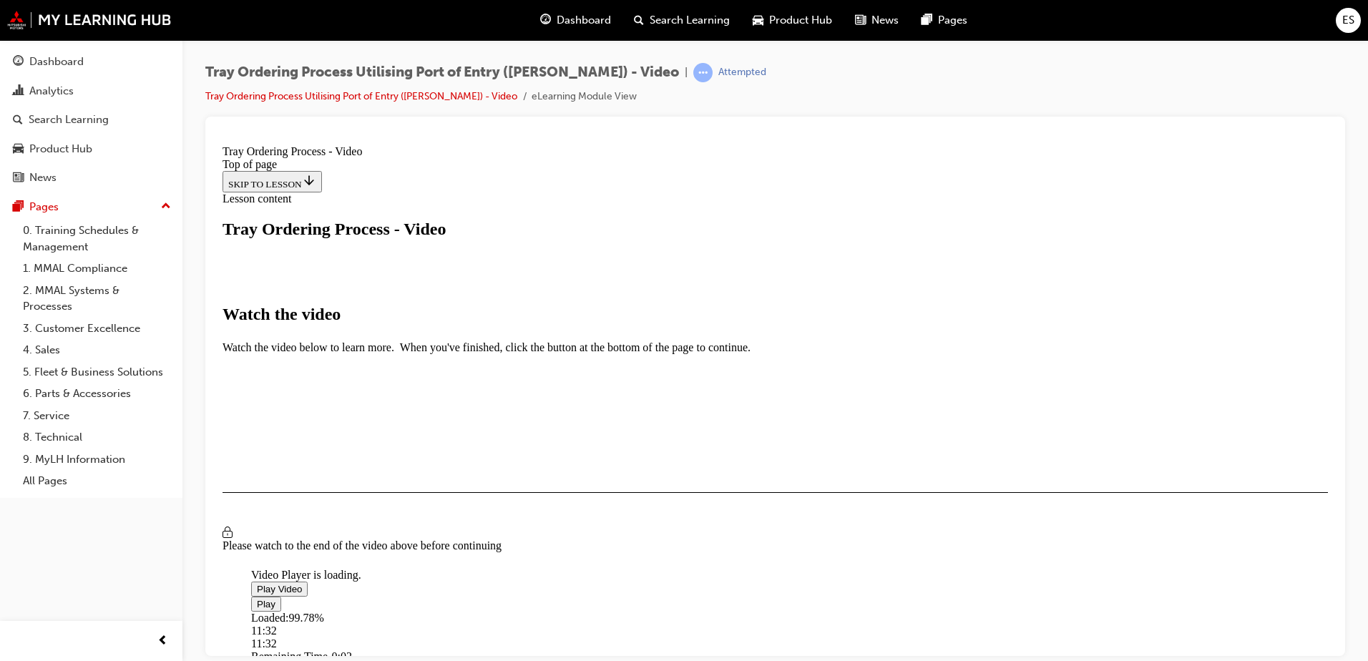
click at [927, 611] on div "Loaded : 99.78% 11:32 11:32" at bounding box center [930, 630] width 1358 height 39
click at [368, 542] on button "I HAVE WATCHED THIS VIDEO" at bounding box center [295, 534] width 145 height 16
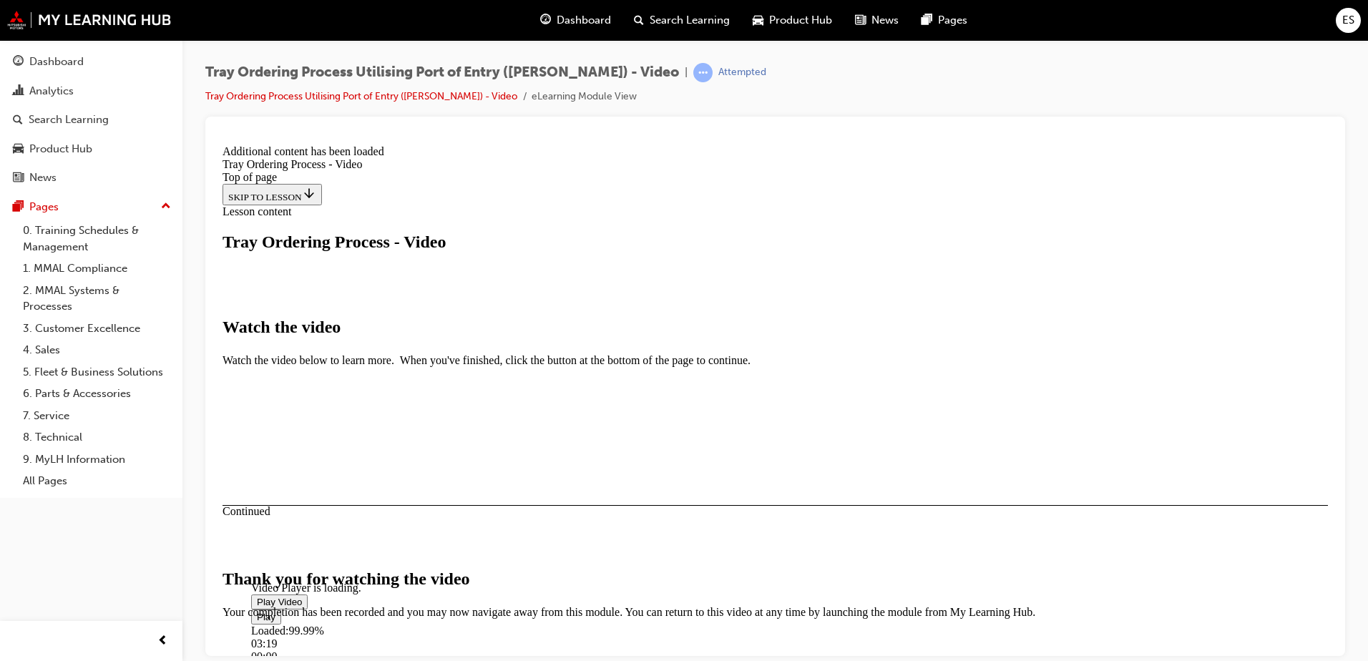
scroll to position [445, 0]
click at [580, 26] on span "Dashboard" at bounding box center [584, 20] width 54 height 16
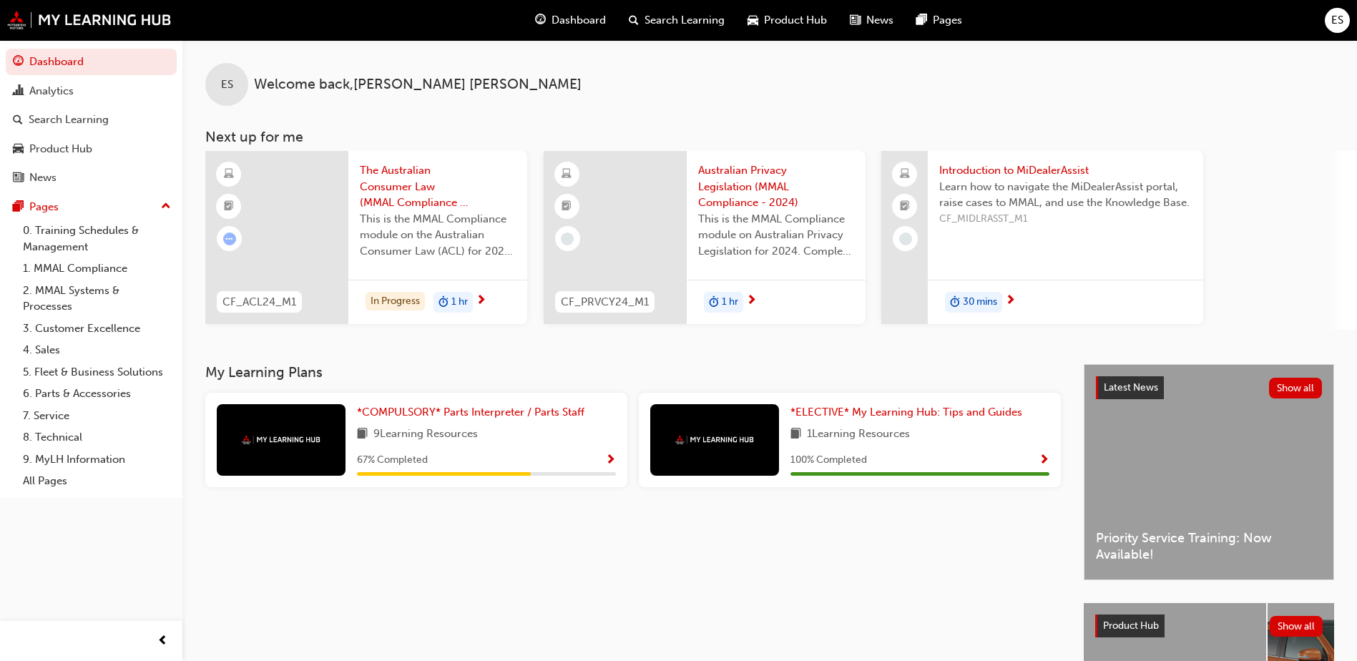
click at [1058, 238] on div "Introduction to MiDealerAssist Learn how to navigate the MiDealerAssist portal,…" at bounding box center [1065, 199] width 275 height 97
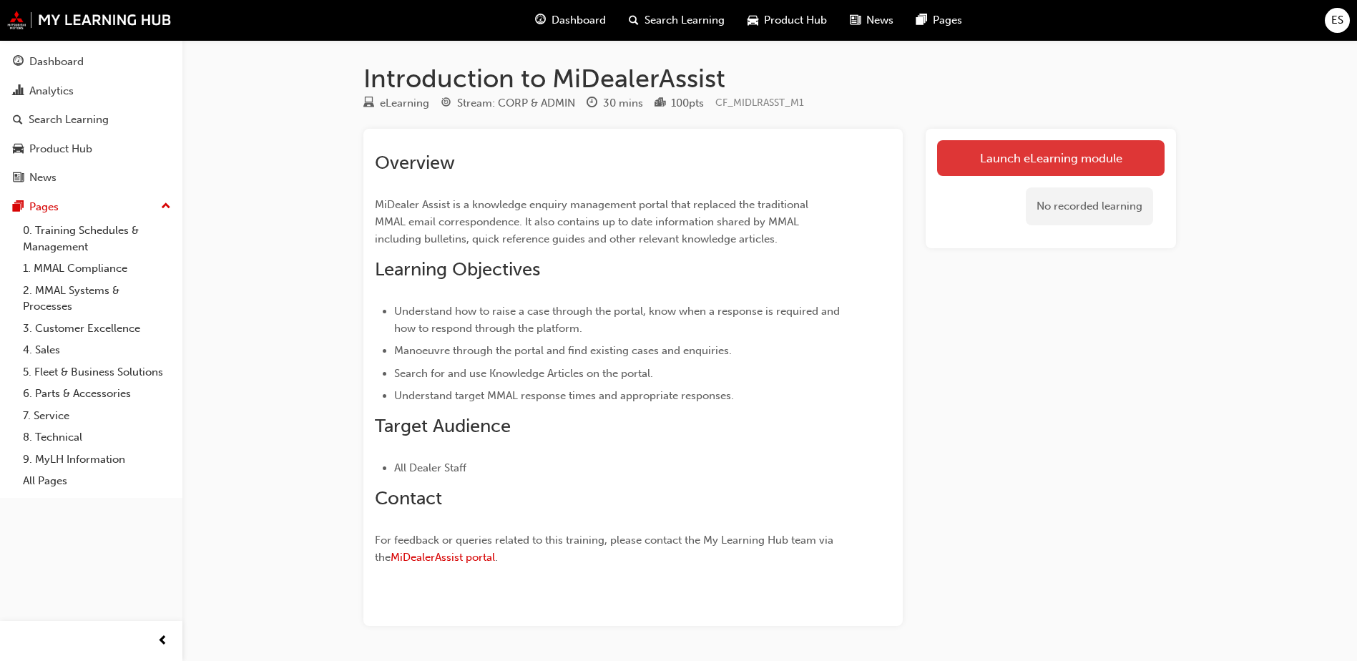
click at [1048, 159] on link "Launch eLearning module" at bounding box center [1051, 158] width 228 height 36
